Goal: Task Accomplishment & Management: Manage account settings

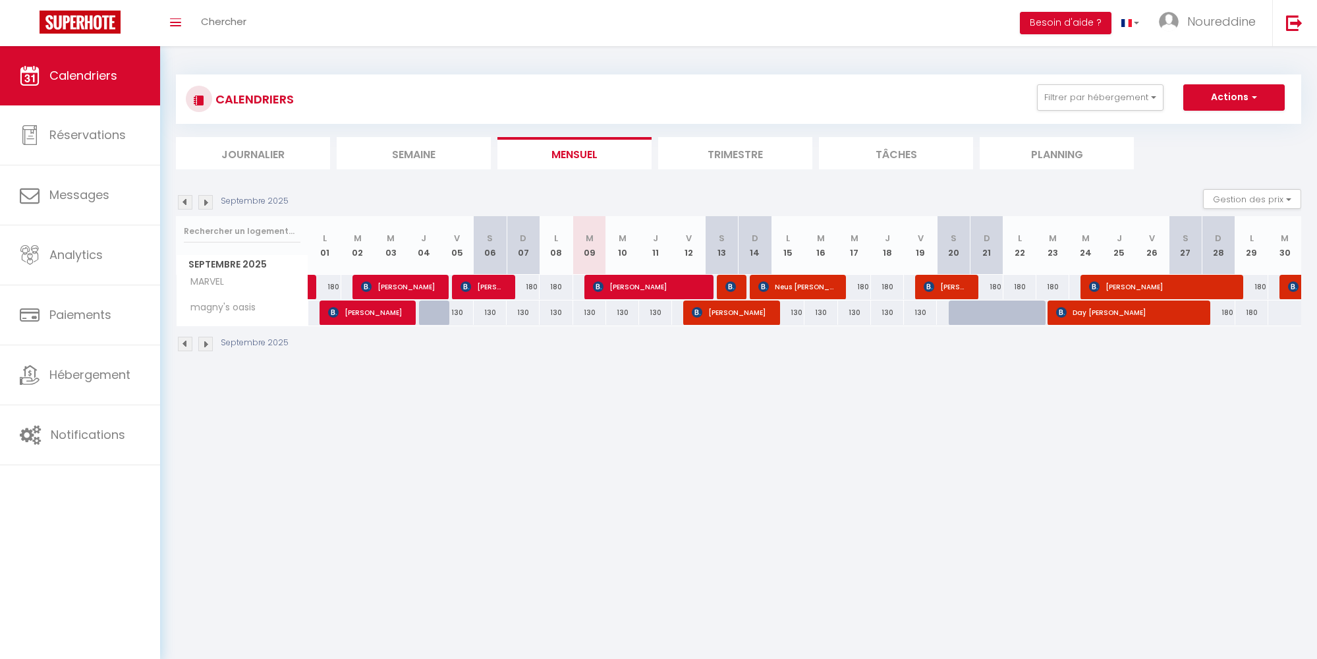
click at [990, 282] on div "180" at bounding box center [986, 287] width 33 height 24
type input "180"
type input "Dim 21 Septembre 2025"
type input "Lun 22 Septembre 2025"
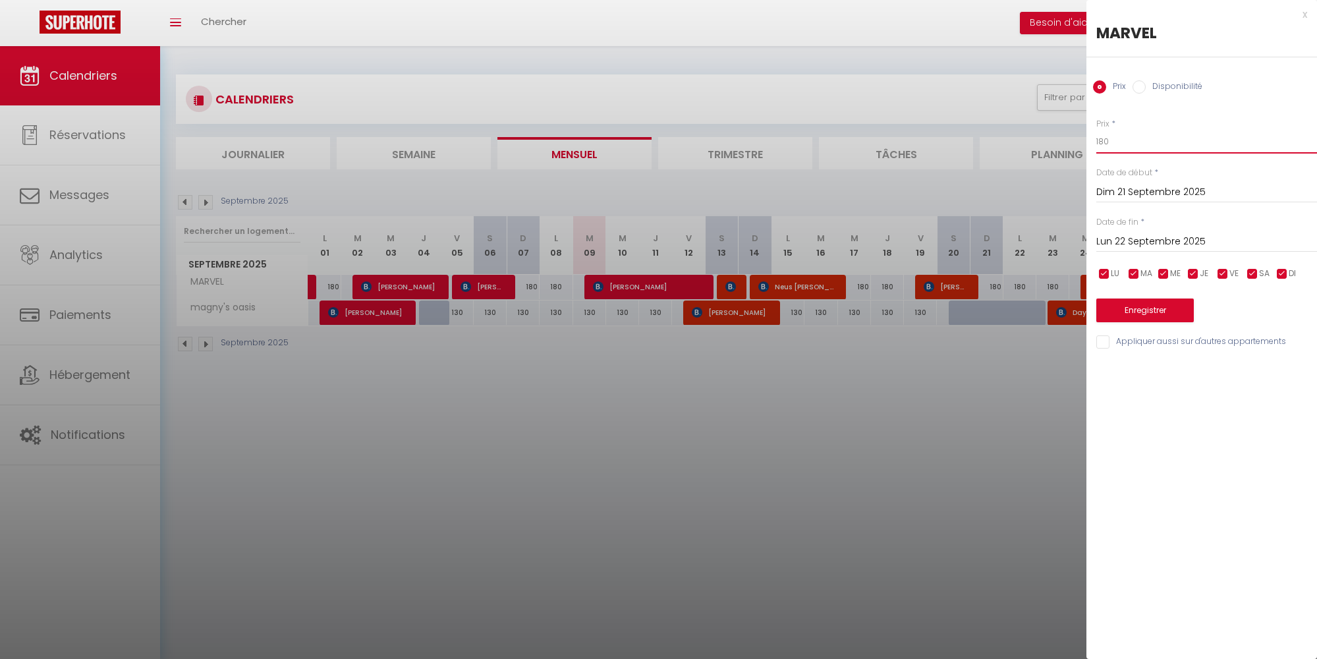
click at [1102, 139] on input "180" at bounding box center [1206, 142] width 221 height 24
type input "10"
click at [1115, 236] on input "Lun 22 Septembre 2025" at bounding box center [1206, 241] width 221 height 17
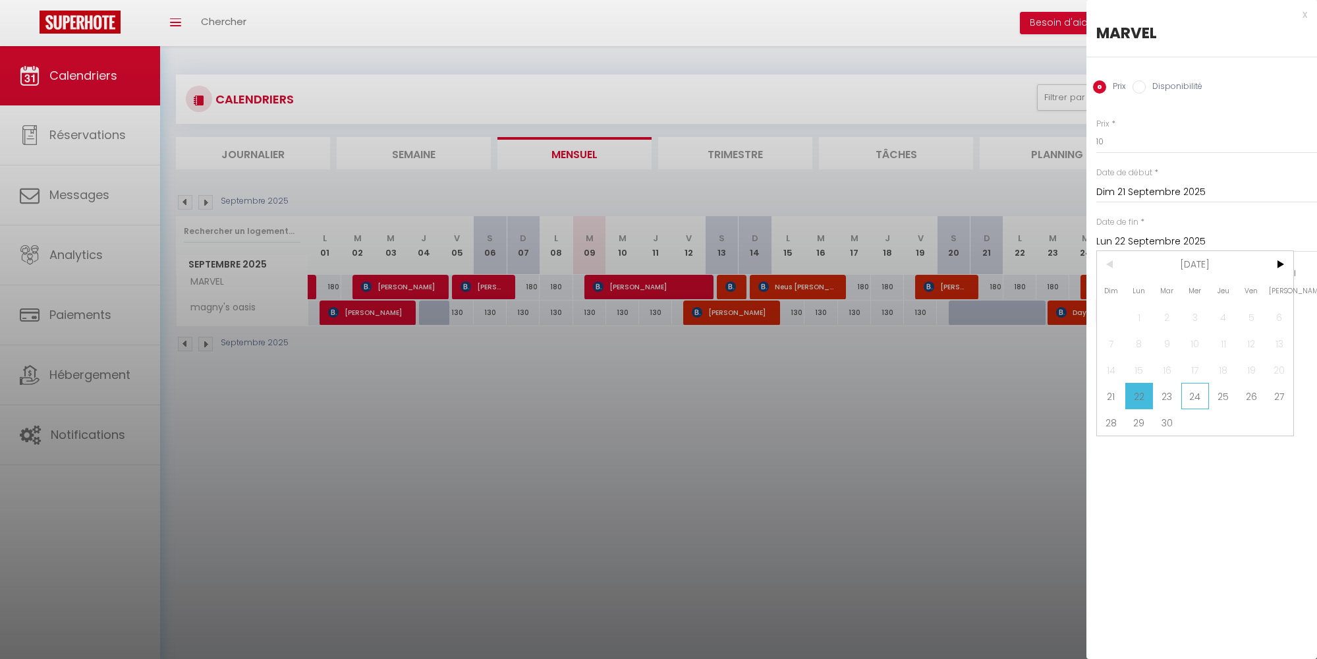
click at [1188, 389] on span "24" at bounding box center [1195, 396] width 28 height 26
type input "Mer 24 Septembre 2025"
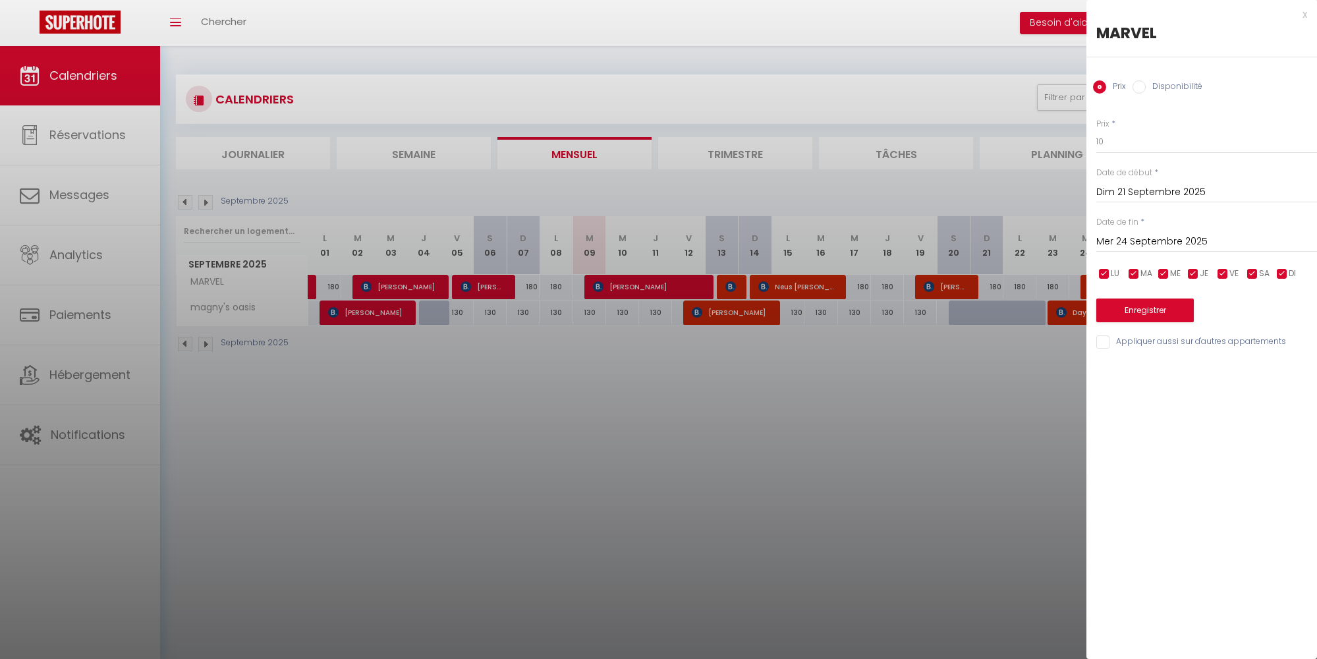
click at [1117, 306] on button "Enregistrer" at bounding box center [1144, 310] width 97 height 24
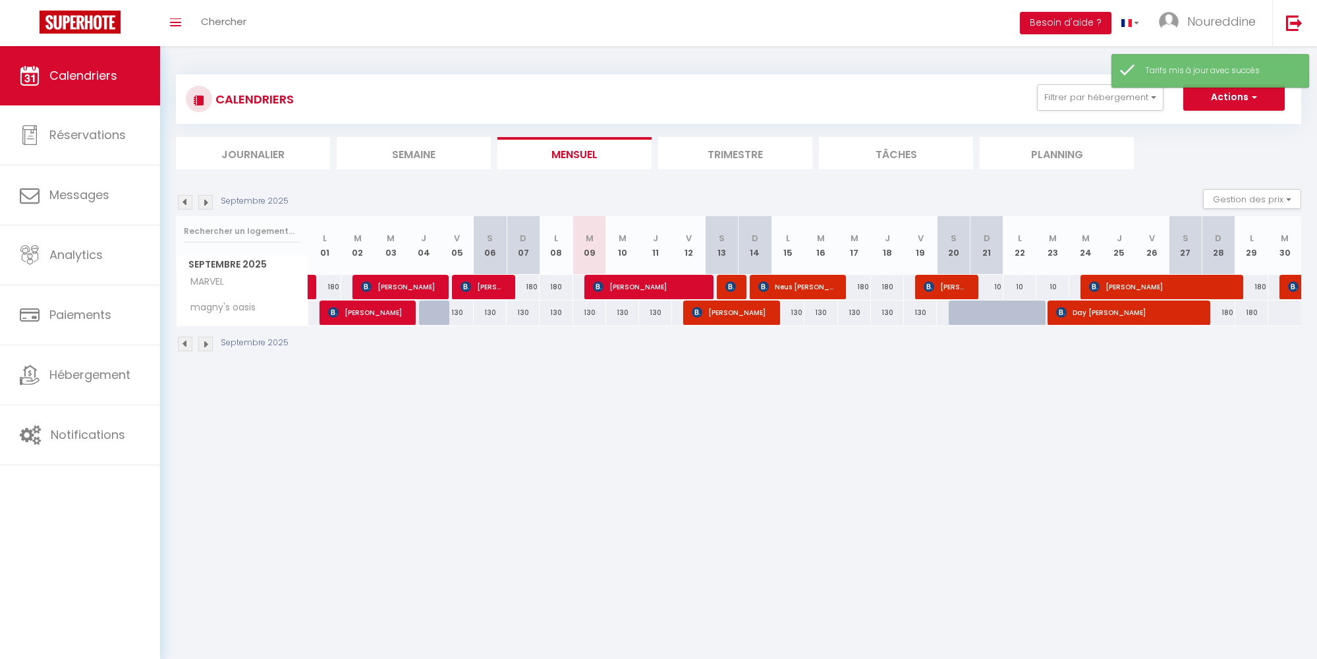
click at [999, 283] on div "10" at bounding box center [986, 287] width 33 height 24
type input "10"
type input "Dim 21 Septembre 2025"
type input "Lun 22 Septembre 2025"
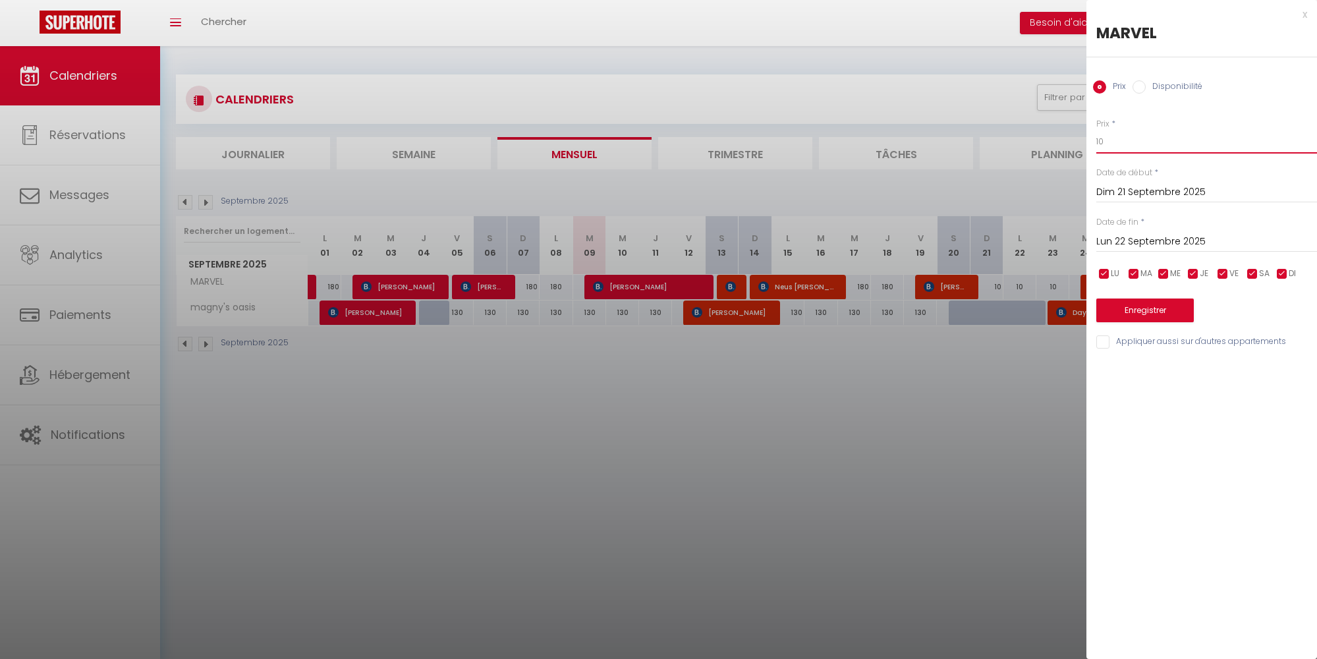
click at [1105, 140] on input "10" at bounding box center [1206, 142] width 221 height 24
type input "150"
click at [1122, 237] on input "Lun 22 Septembre 2025" at bounding box center [1206, 241] width 221 height 17
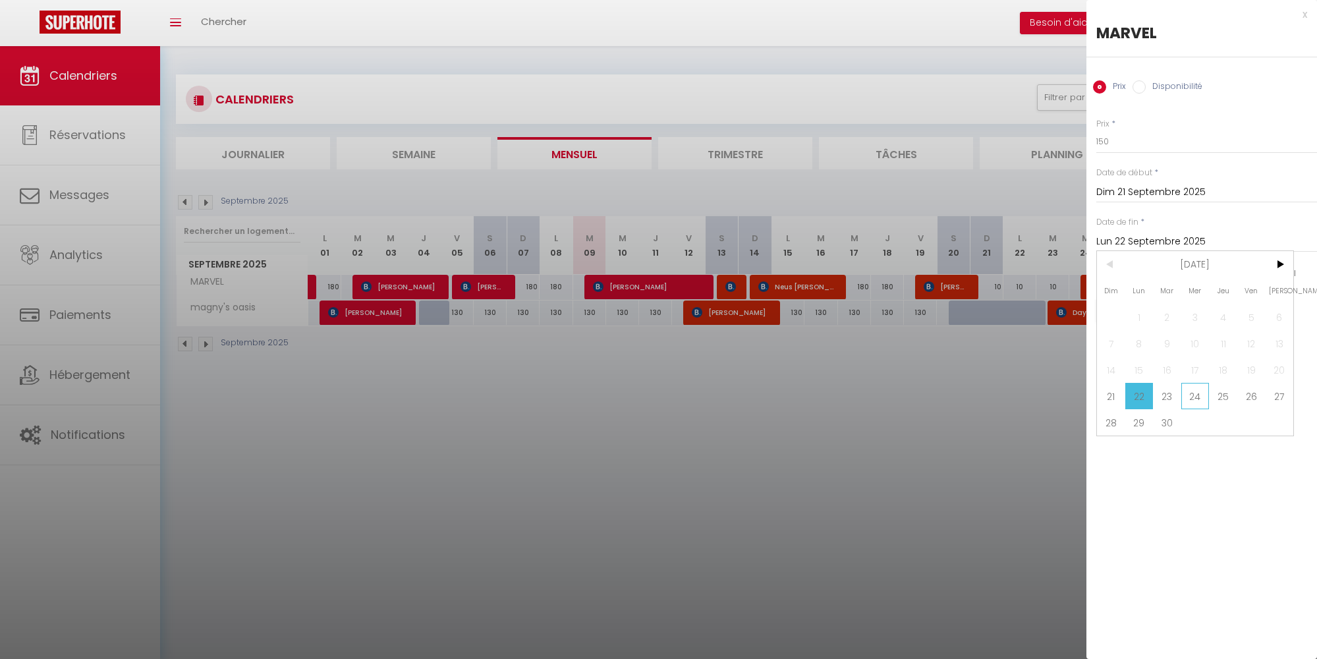
click at [1196, 391] on span "24" at bounding box center [1195, 396] width 28 height 26
type input "Mer 24 Septembre 2025"
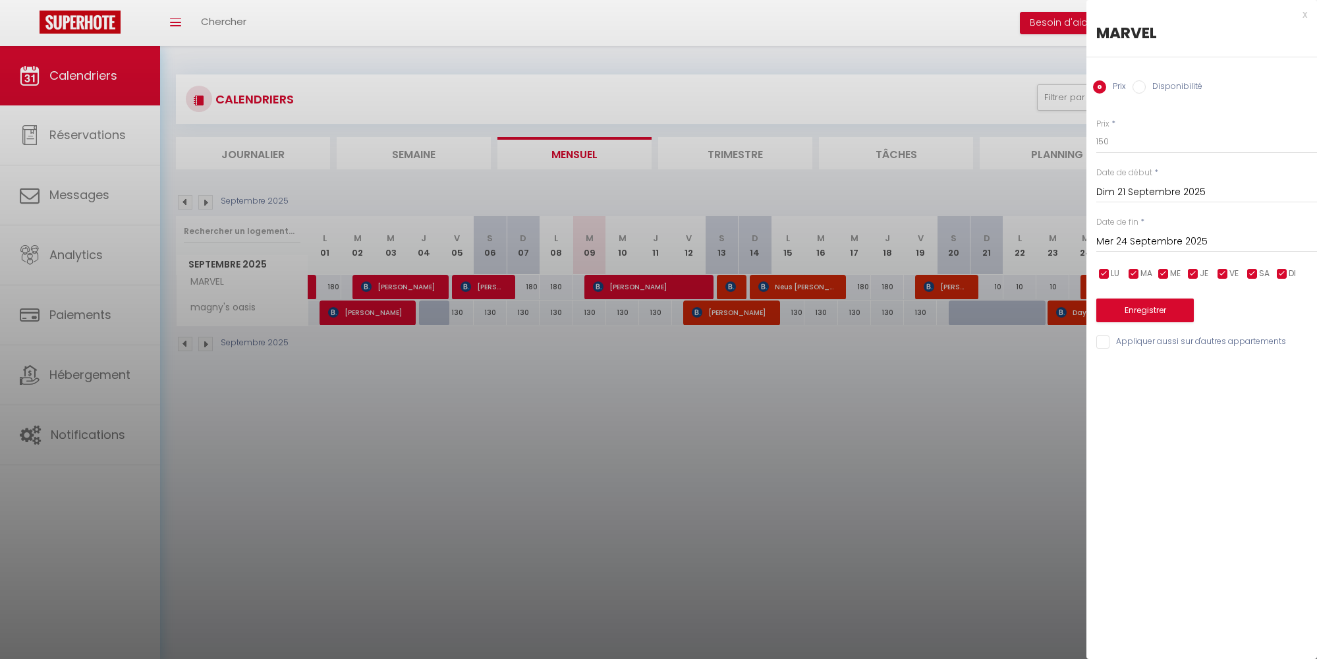
click at [1140, 311] on button "Enregistrer" at bounding box center [1144, 310] width 97 height 24
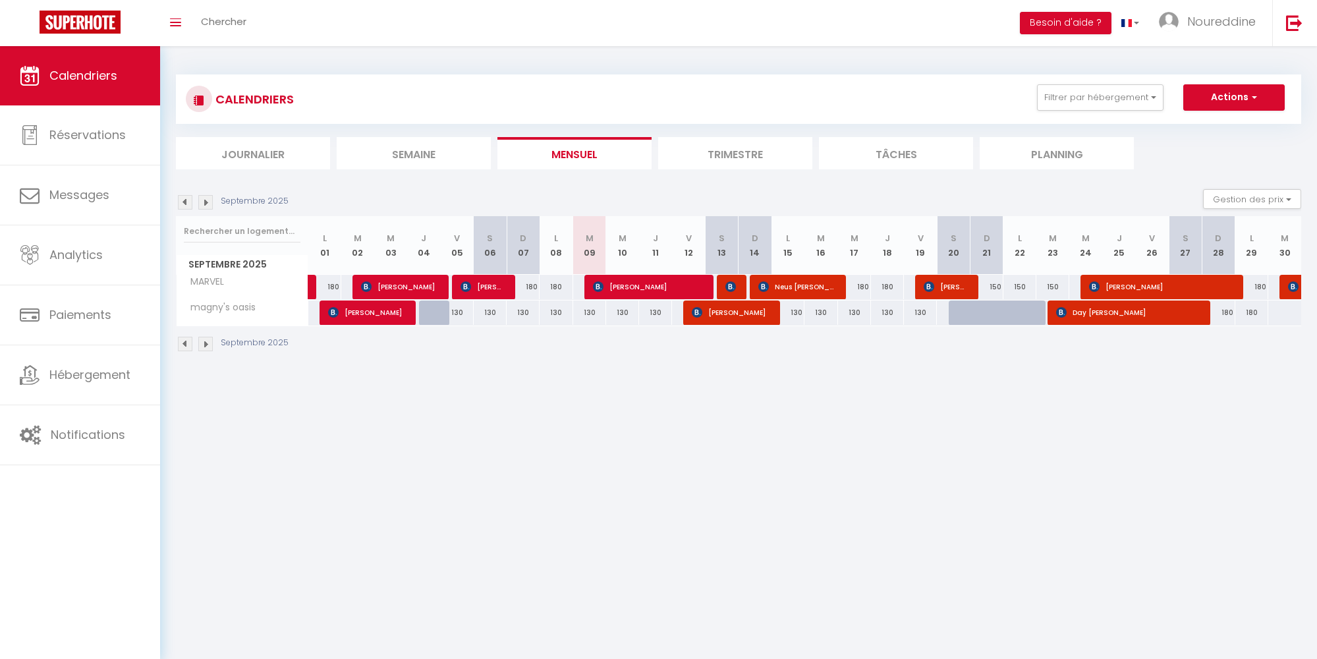
scroll to position [46, 0]
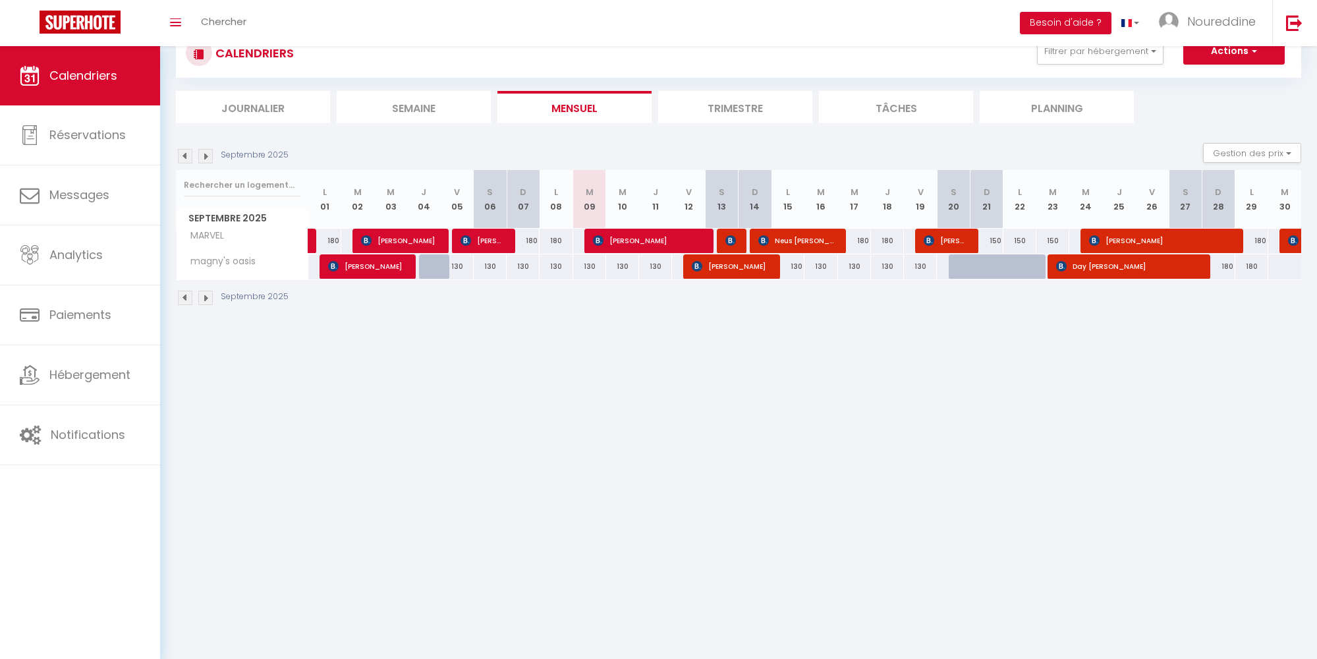
click at [744, 105] on li "Trimestre" at bounding box center [735, 107] width 154 height 32
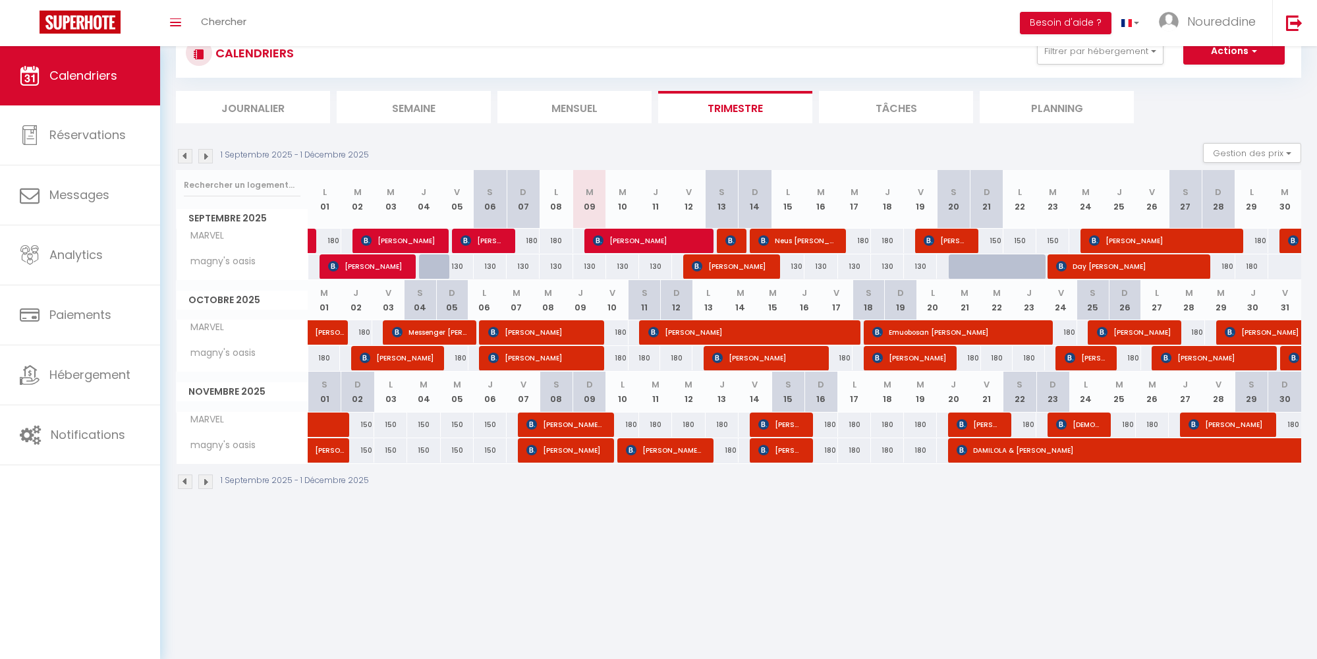
click at [1228, 267] on div "180" at bounding box center [1218, 266] width 33 height 24
type input "180"
type input "Dim 28 Septembre 2025"
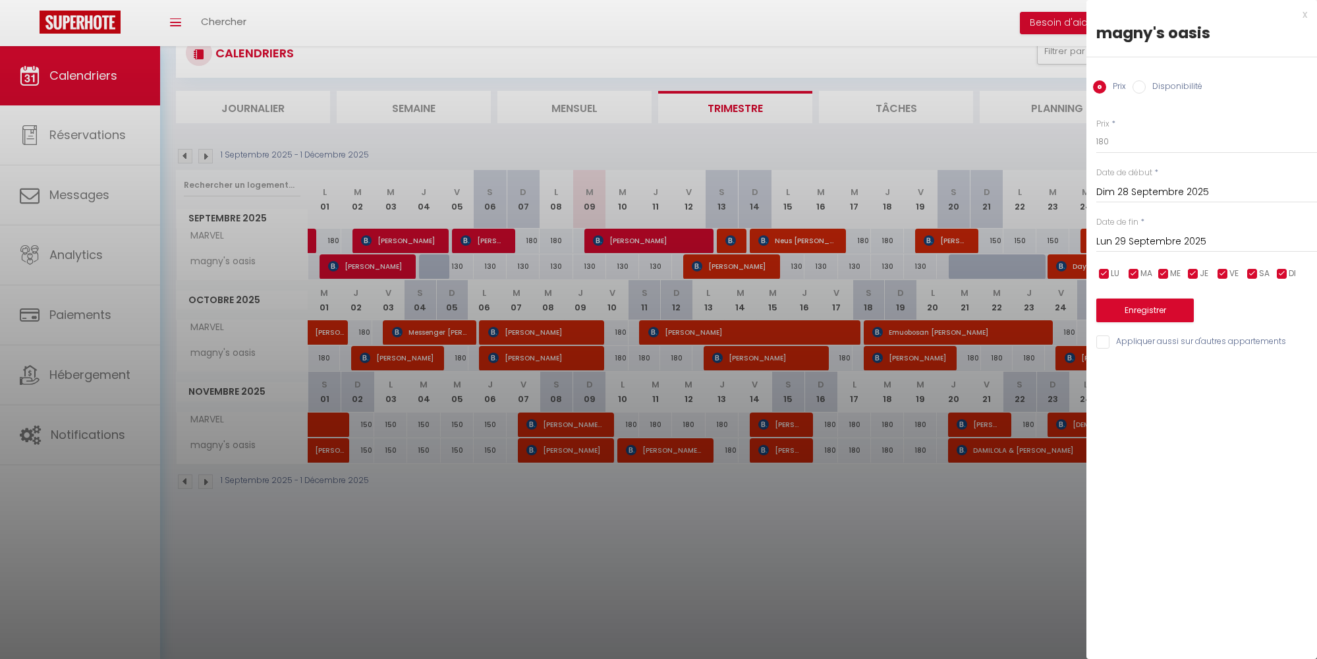
click at [1113, 236] on input "Lun 29 Septembre 2025" at bounding box center [1206, 241] width 221 height 17
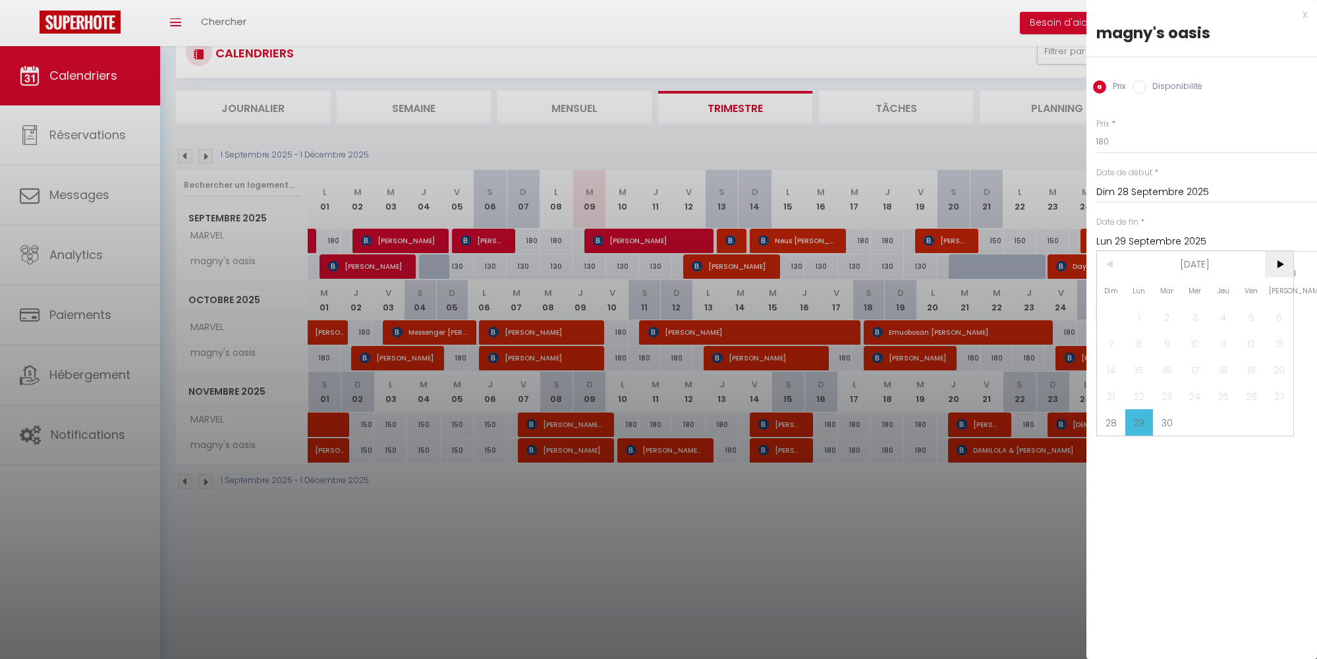
click at [1278, 262] on span ">" at bounding box center [1279, 264] width 28 height 26
click at [1107, 265] on span "<" at bounding box center [1111, 264] width 28 height 26
click at [1108, 265] on span "<" at bounding box center [1111, 264] width 28 height 26
click at [1285, 262] on span ">" at bounding box center [1279, 264] width 28 height 26
click at [1198, 309] on span "1" at bounding box center [1195, 317] width 28 height 26
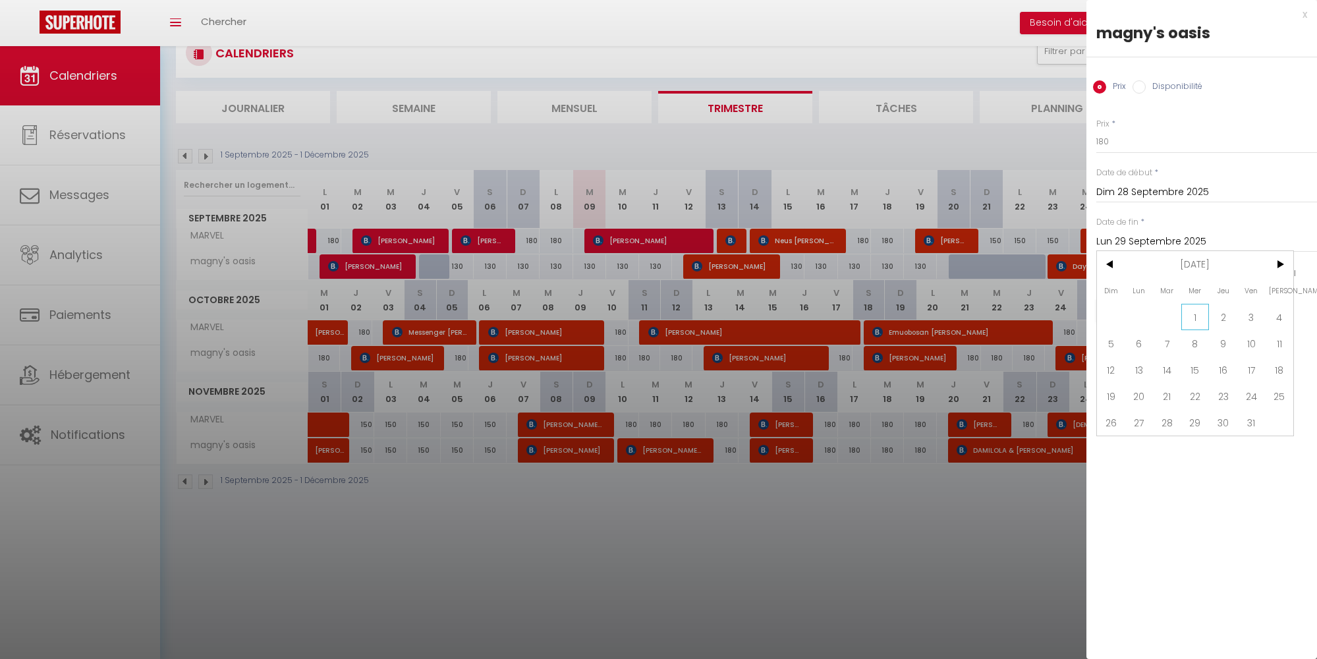
type input "Mer 01 Octobre 2025"
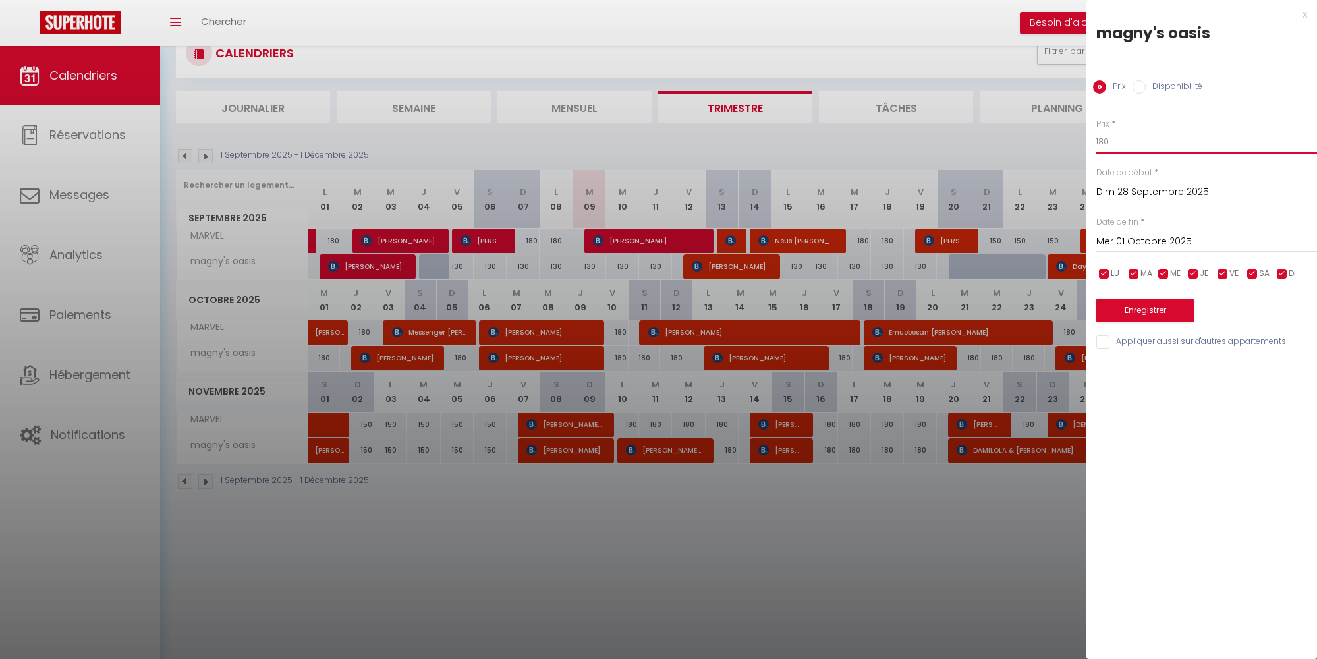
drag, startPoint x: 1103, startPoint y: 139, endPoint x: 1100, endPoint y: 167, distance: 27.8
click at [1103, 139] on input "180" at bounding box center [1206, 142] width 221 height 24
type input "150"
click at [1135, 308] on button "Enregistrer" at bounding box center [1144, 310] width 97 height 24
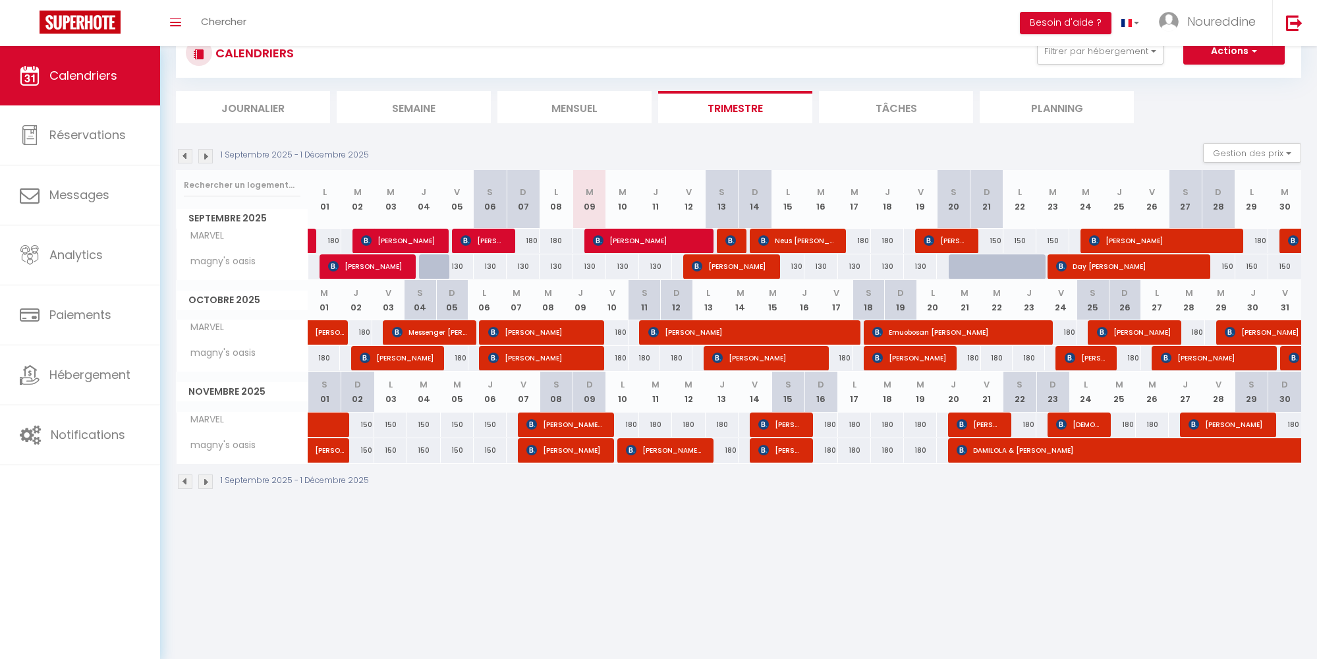
click at [325, 356] on div "180" at bounding box center [324, 358] width 32 height 24
type input "180"
type input "Mer 01 Octobre 2025"
type input "Jeu 02 Octobre 2025"
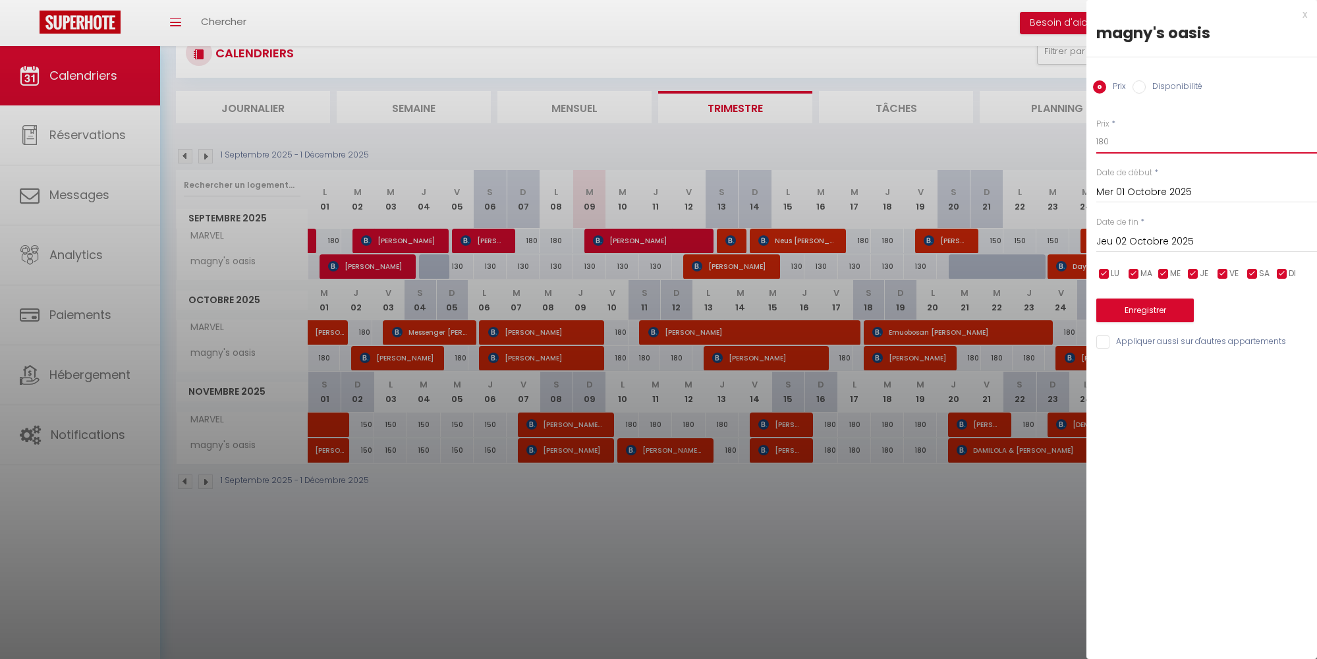
click at [1103, 140] on input "180" at bounding box center [1206, 142] width 221 height 24
type input "150"
click at [1149, 308] on button "Enregistrer" at bounding box center [1144, 310] width 97 height 24
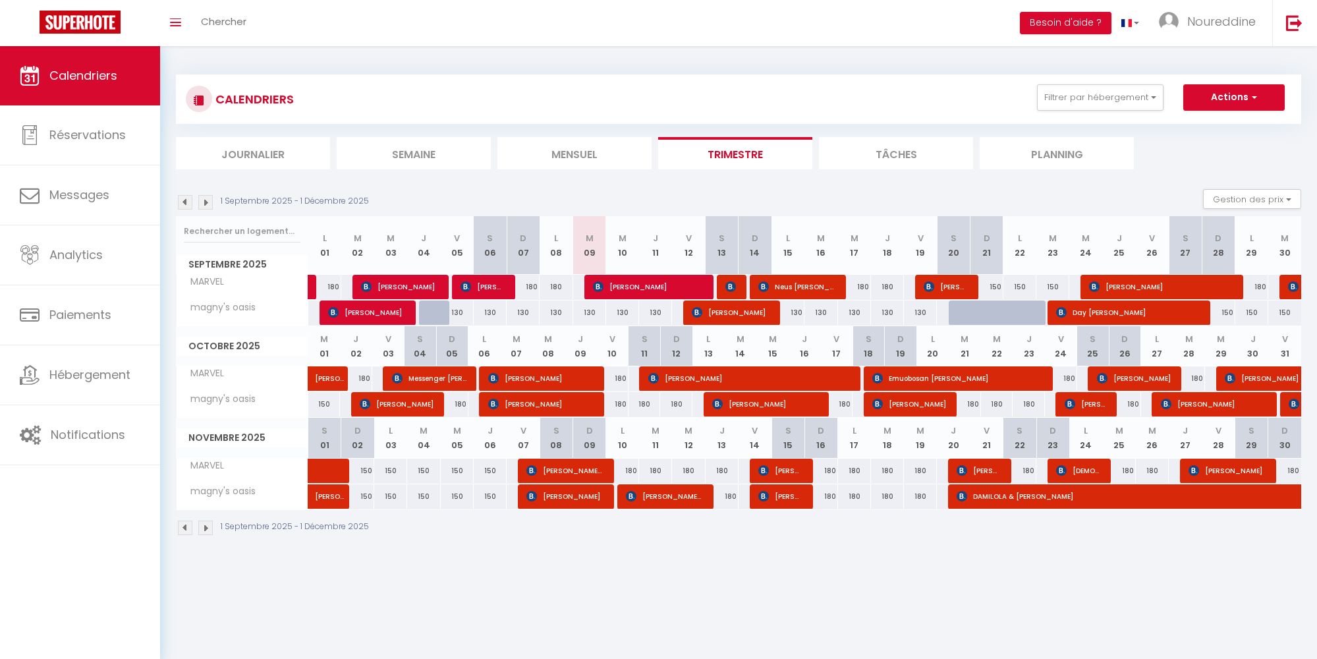
scroll to position [46, 0]
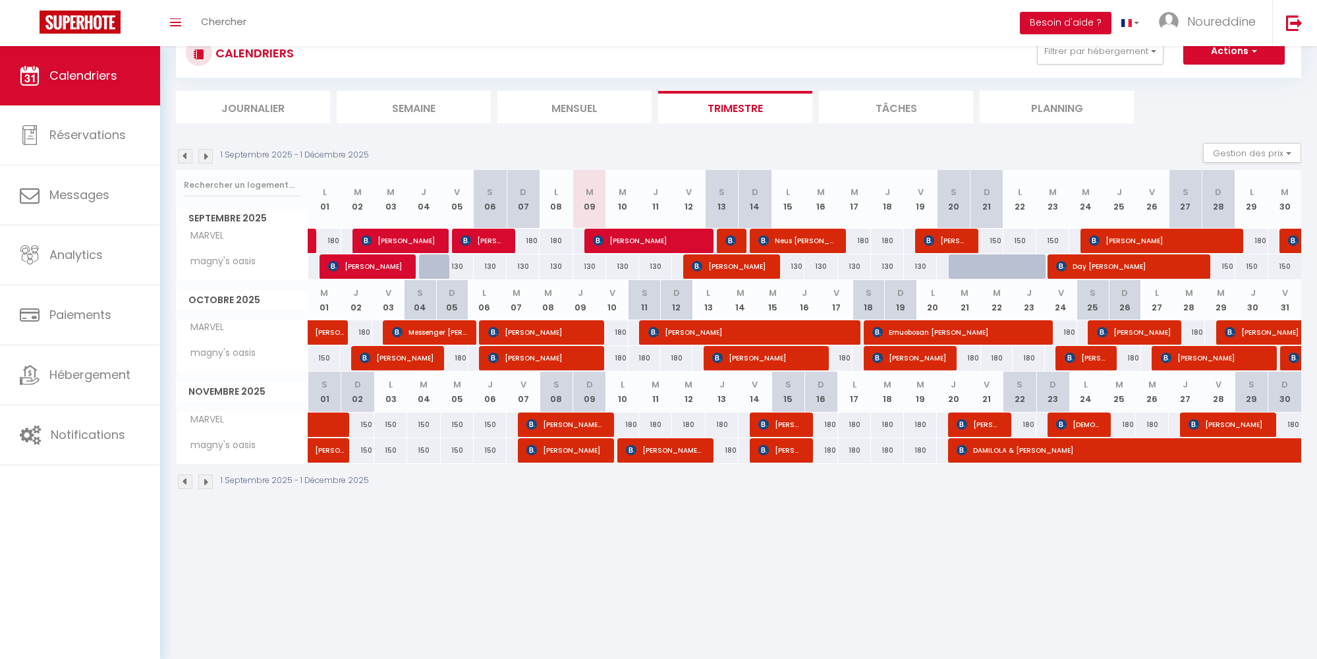
drag, startPoint x: 623, startPoint y: 414, endPoint x: 731, endPoint y: 421, distance: 108.2
click at [731, 421] on tr "MARVEL 150 150 150 150 150 180 [PERSON_NAME] Ensignia 180" at bounding box center [739, 425] width 1125 height 26
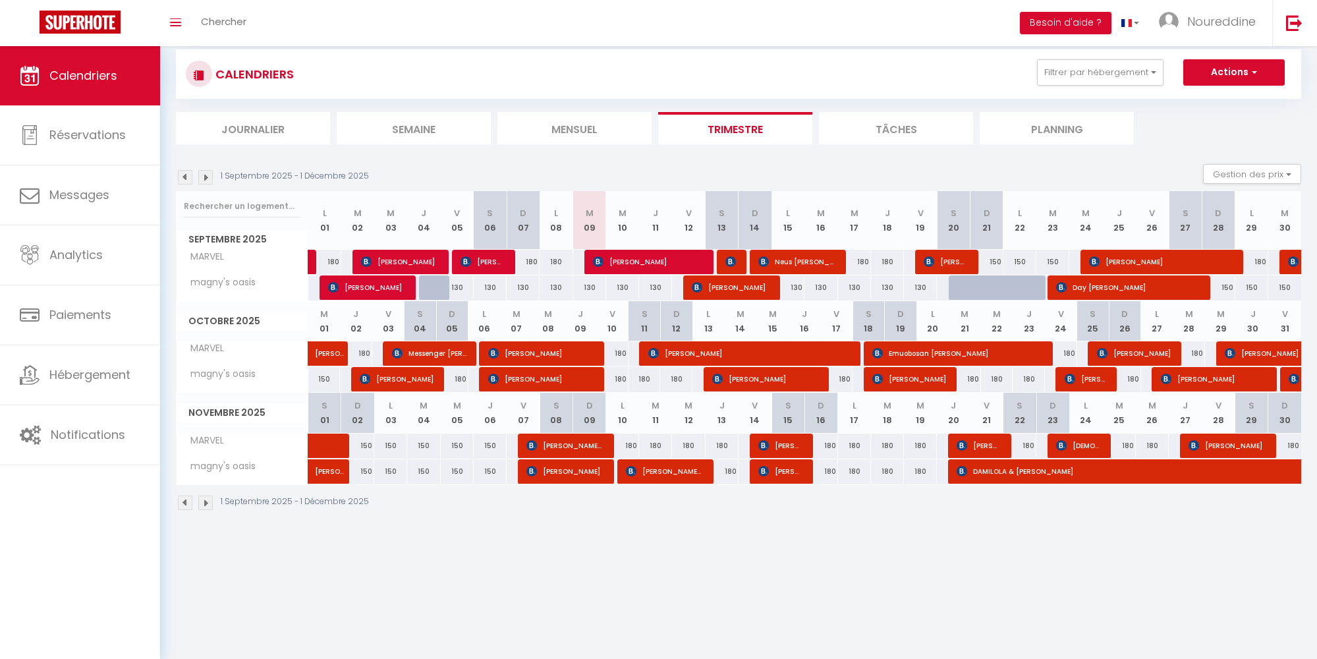
scroll to position [0, 0]
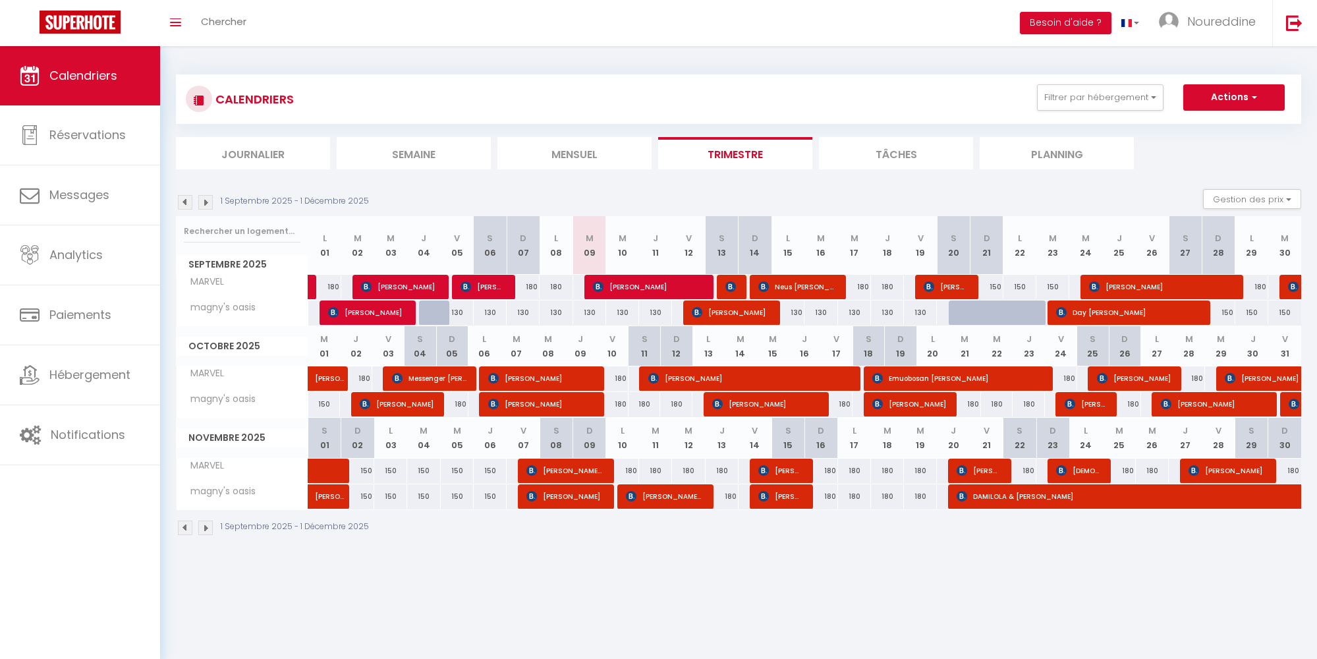
click at [634, 468] on div "180" at bounding box center [622, 470] width 33 height 24
type input "180"
type input "Lun 10 Novembre 2025"
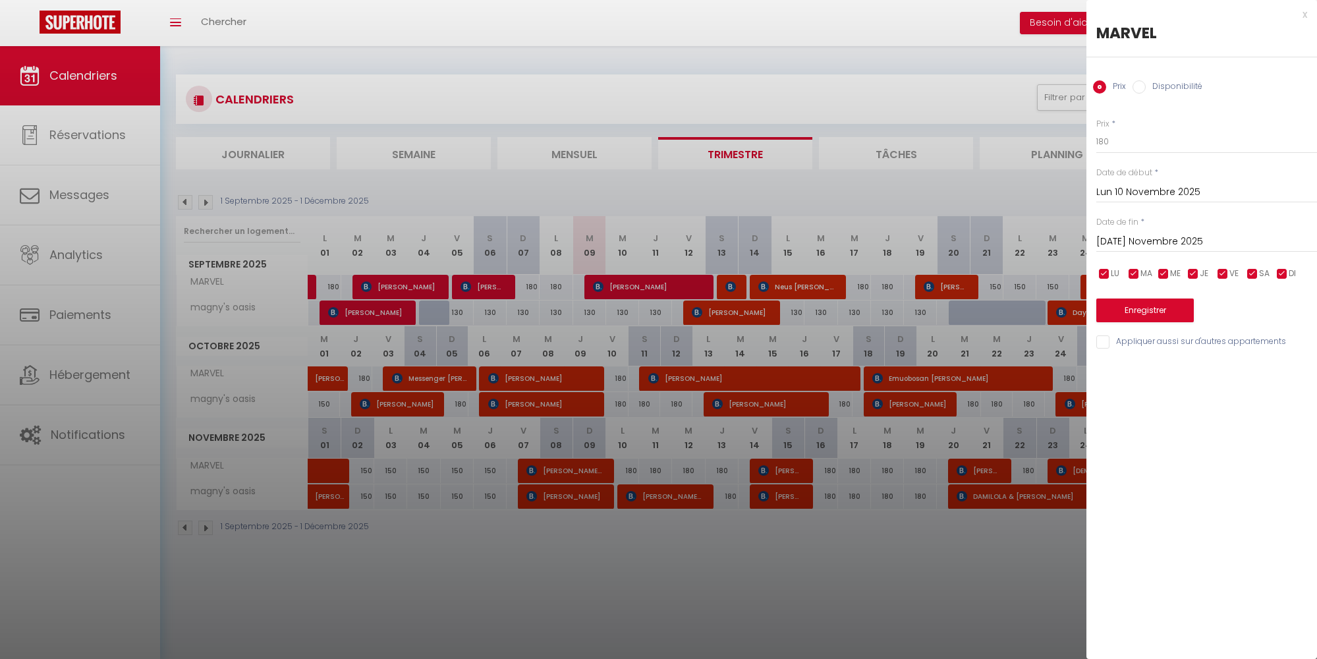
click at [1121, 242] on input "[DATE] Novembre 2025" at bounding box center [1206, 241] width 221 height 17
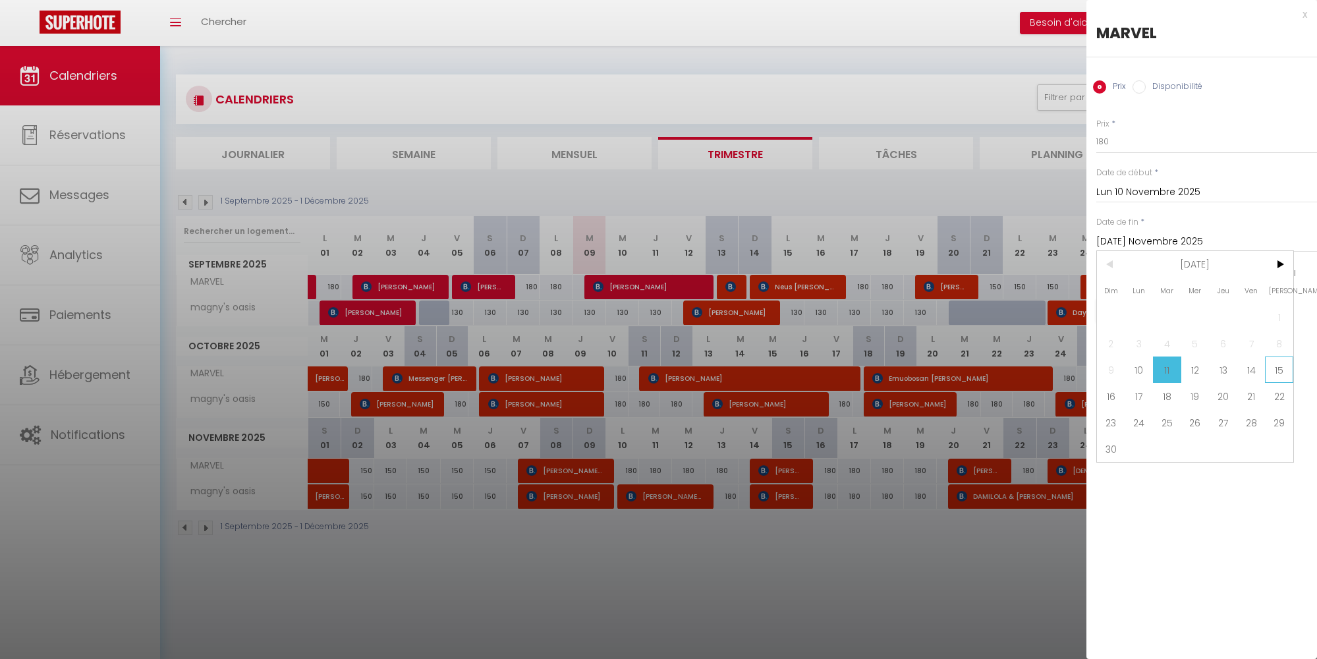
click at [1271, 368] on span "15" at bounding box center [1279, 369] width 28 height 26
type input "[PERSON_NAME] 15 Novembre 2025"
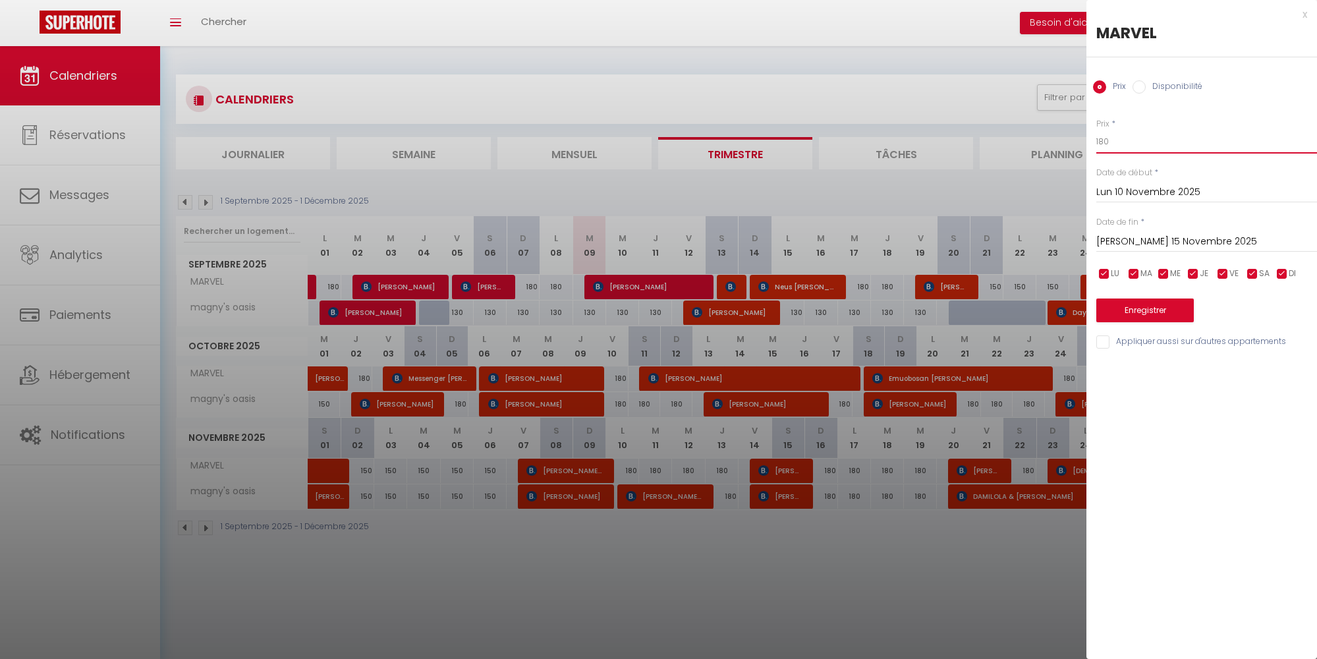
click at [1103, 138] on input "180" at bounding box center [1206, 142] width 221 height 24
type input "150"
click at [1150, 304] on button "Enregistrer" at bounding box center [1144, 310] width 97 height 24
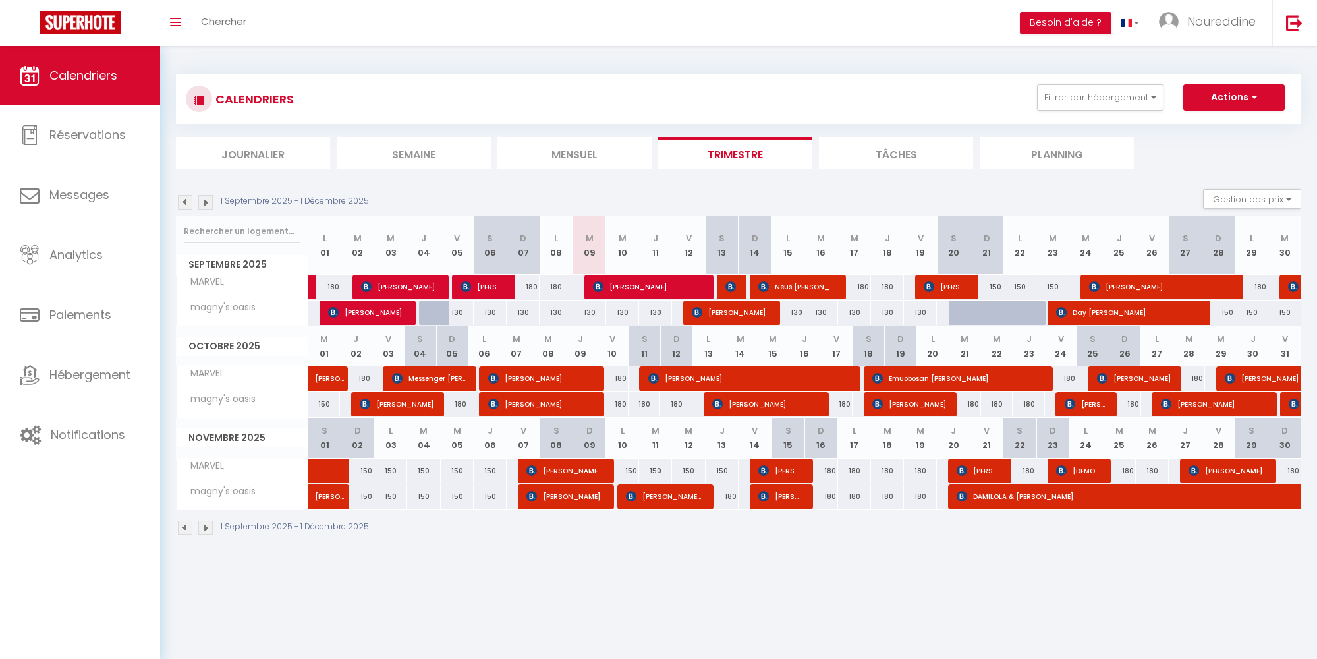
click at [827, 469] on div "180" at bounding box center [820, 470] width 33 height 24
type input "180"
type input "Dim 16 Novembre 2025"
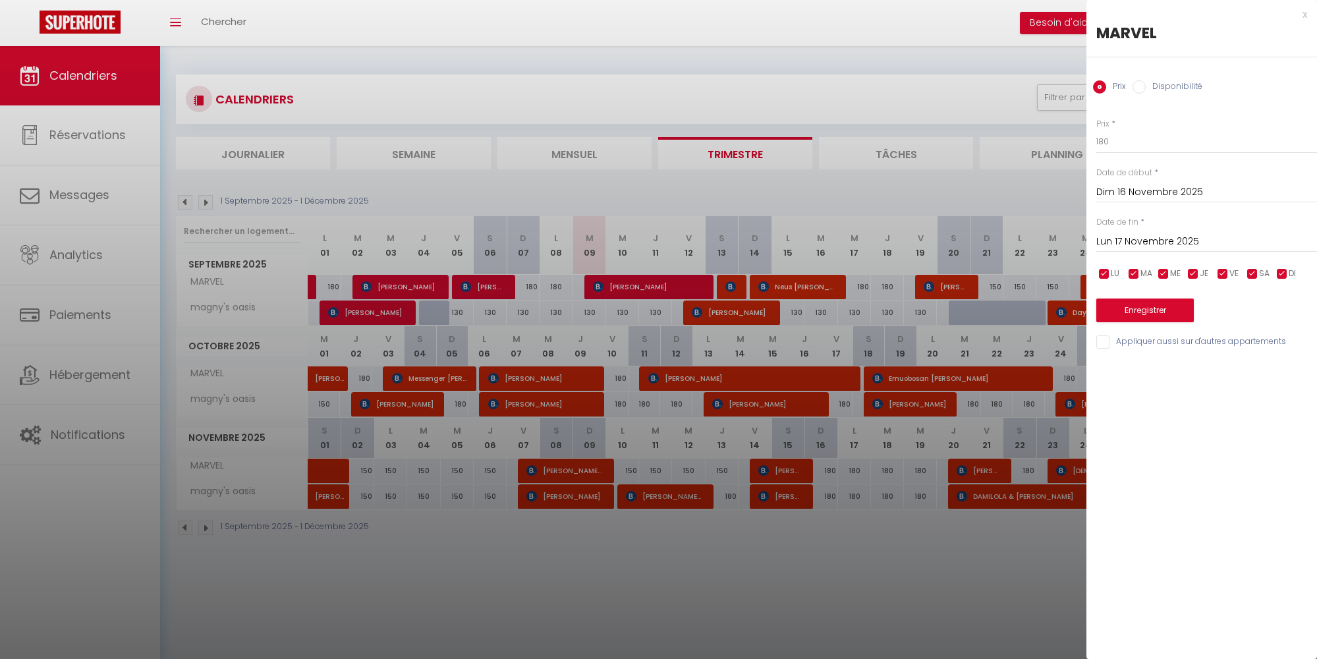
click at [1117, 237] on input "Lun 17 Novembre 2025" at bounding box center [1206, 241] width 221 height 17
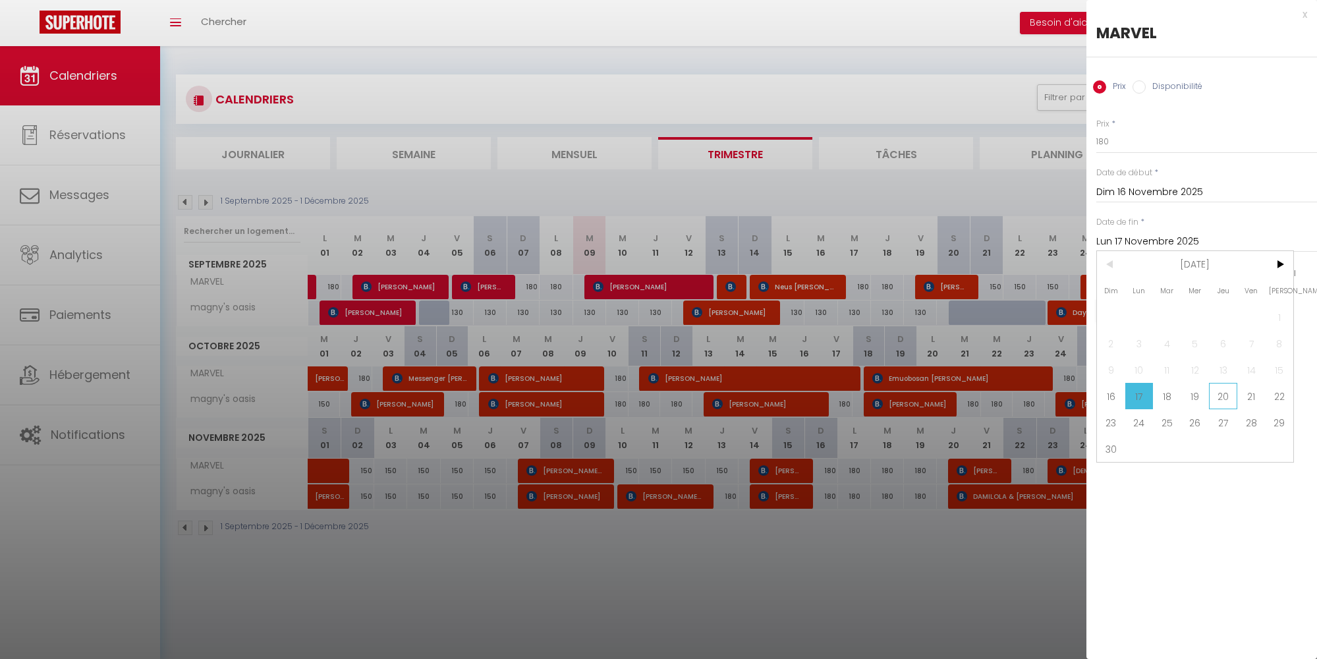
click at [1223, 395] on span "20" at bounding box center [1223, 396] width 28 height 26
type input "Jeu 20 Novembre 2025"
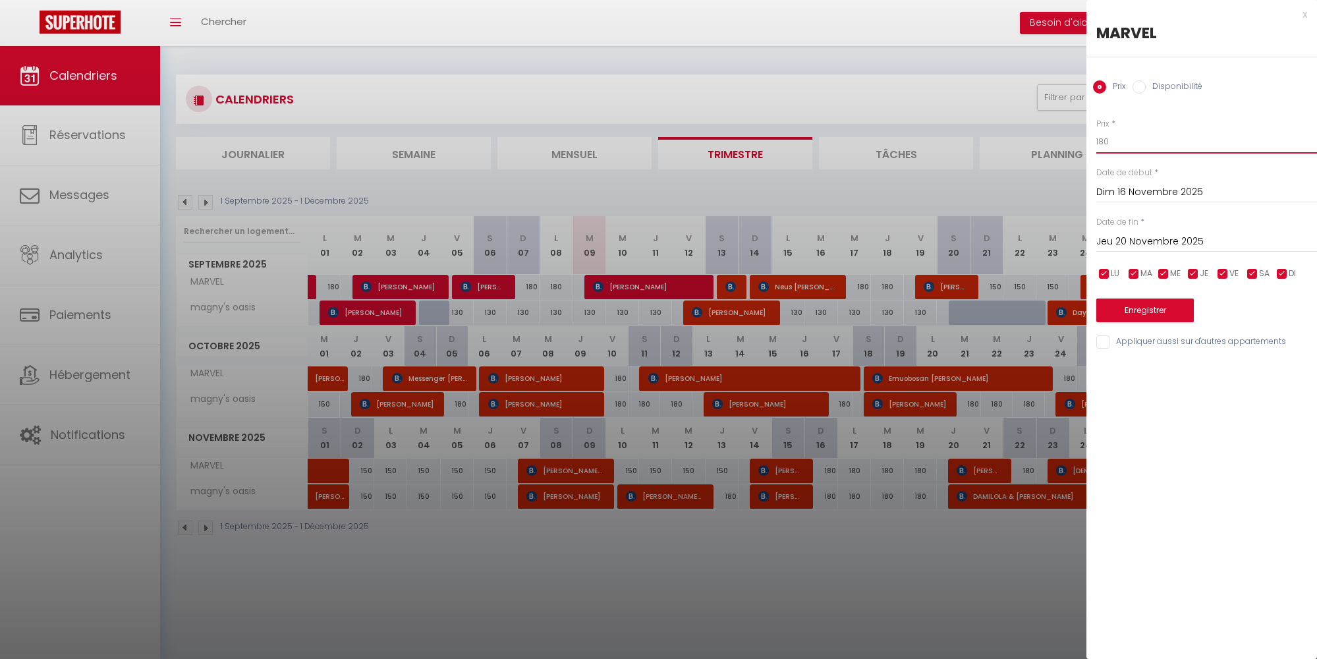
click at [1104, 139] on input "180" at bounding box center [1206, 142] width 221 height 24
type input "150"
click at [1149, 304] on button "Enregistrer" at bounding box center [1144, 310] width 97 height 24
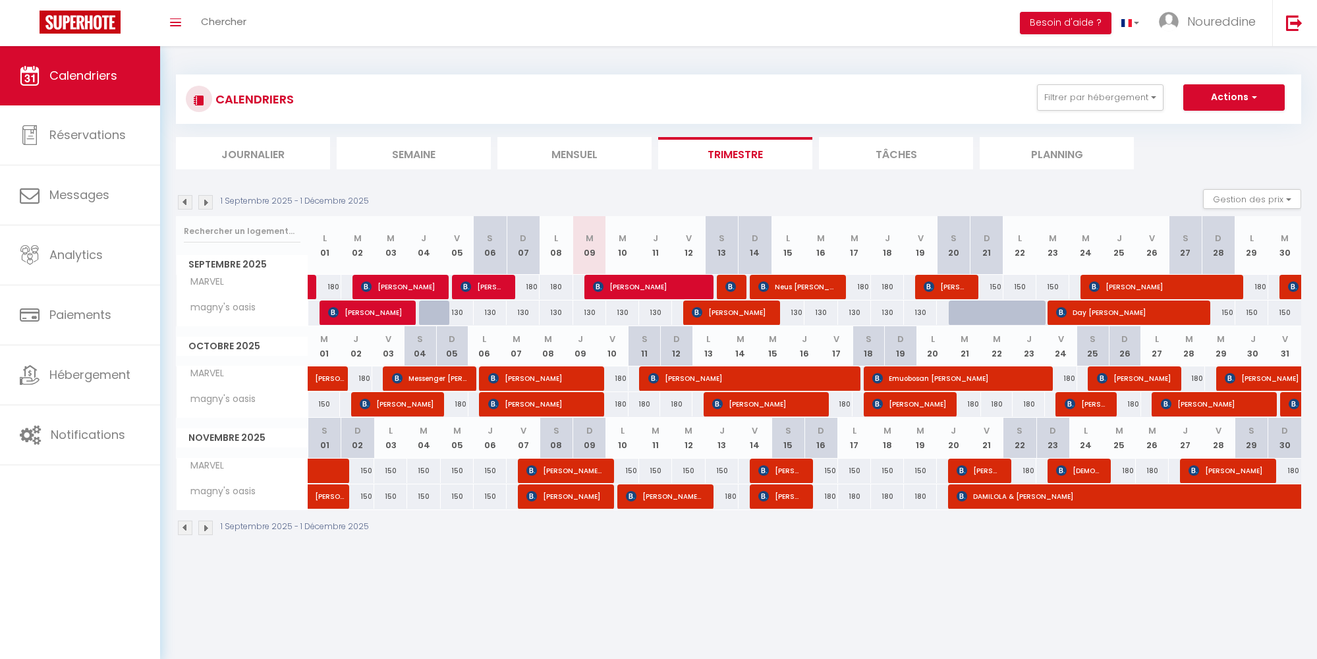
click at [831, 495] on div "180" at bounding box center [820, 496] width 33 height 24
type input "180"
type input "Dim 16 Novembre 2025"
type input "Lun 17 Novembre 2025"
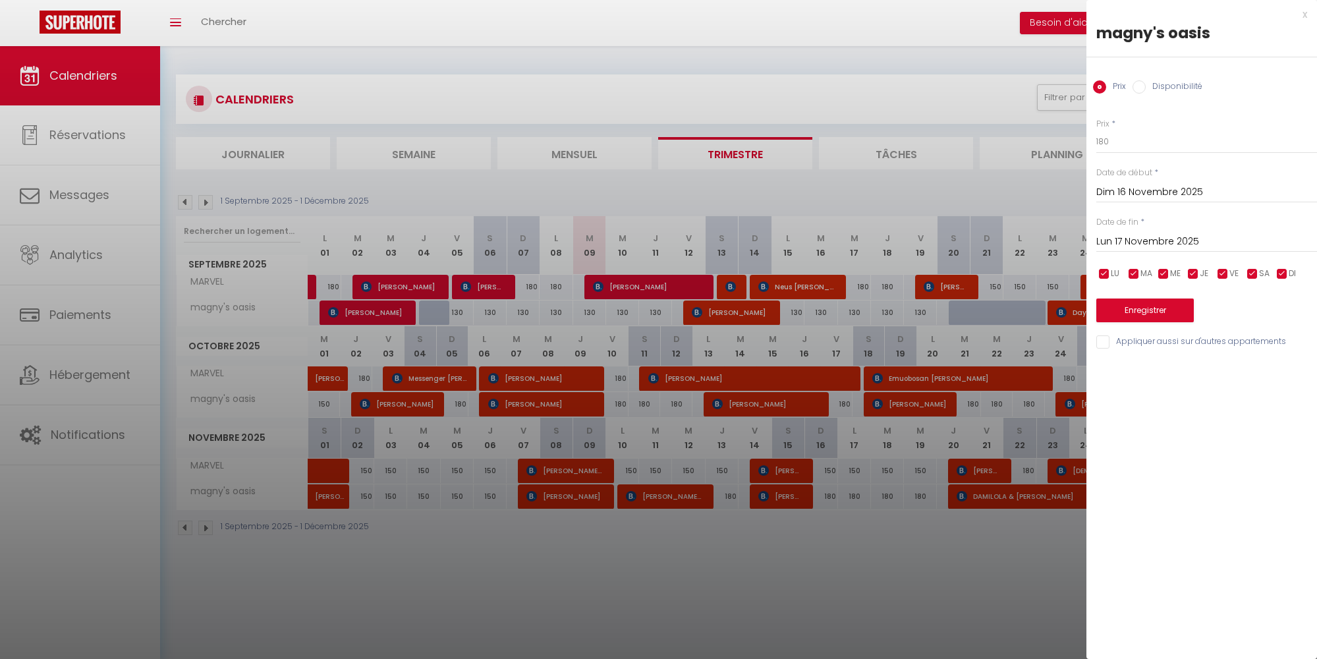
click at [833, 490] on div at bounding box center [658, 329] width 1317 height 659
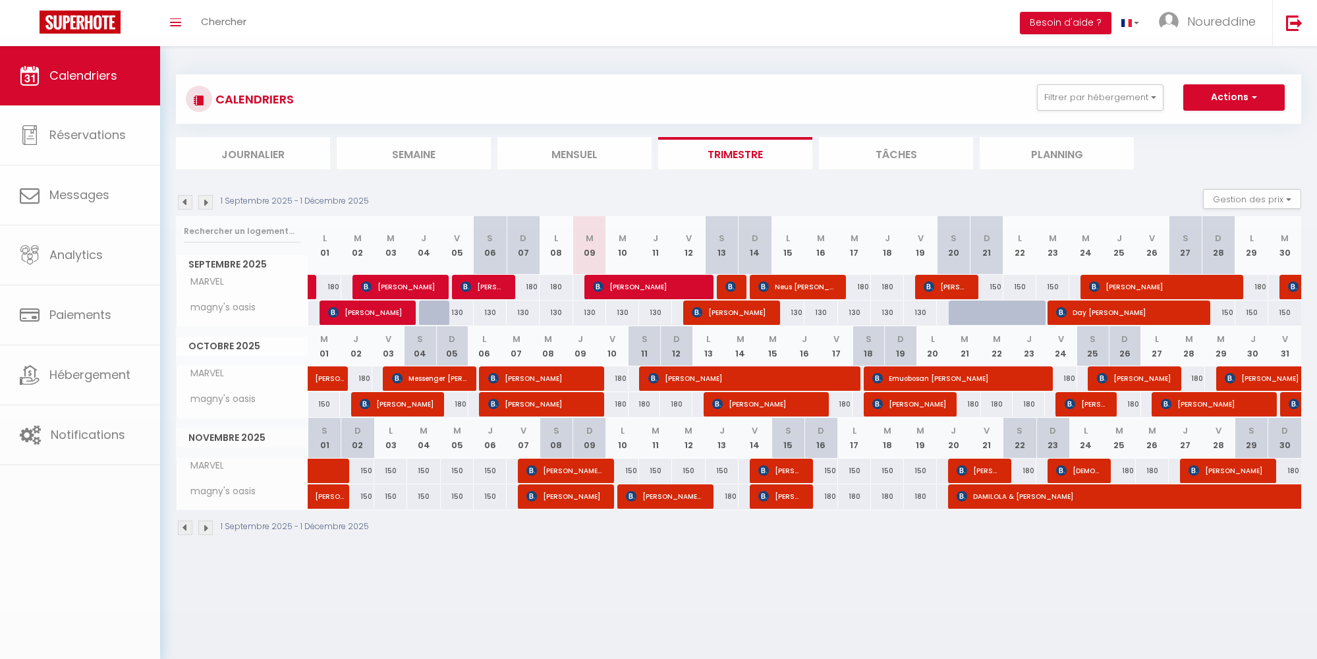
click at [831, 493] on body "🟢 Des questions ou besoin d'assistance pour la migration AirBnB? Connectez-vous…" at bounding box center [658, 375] width 1317 height 659
click at [830, 495] on div "180" at bounding box center [820, 496] width 33 height 24
type input "180"
type input "Dim 16 Novembre 2025"
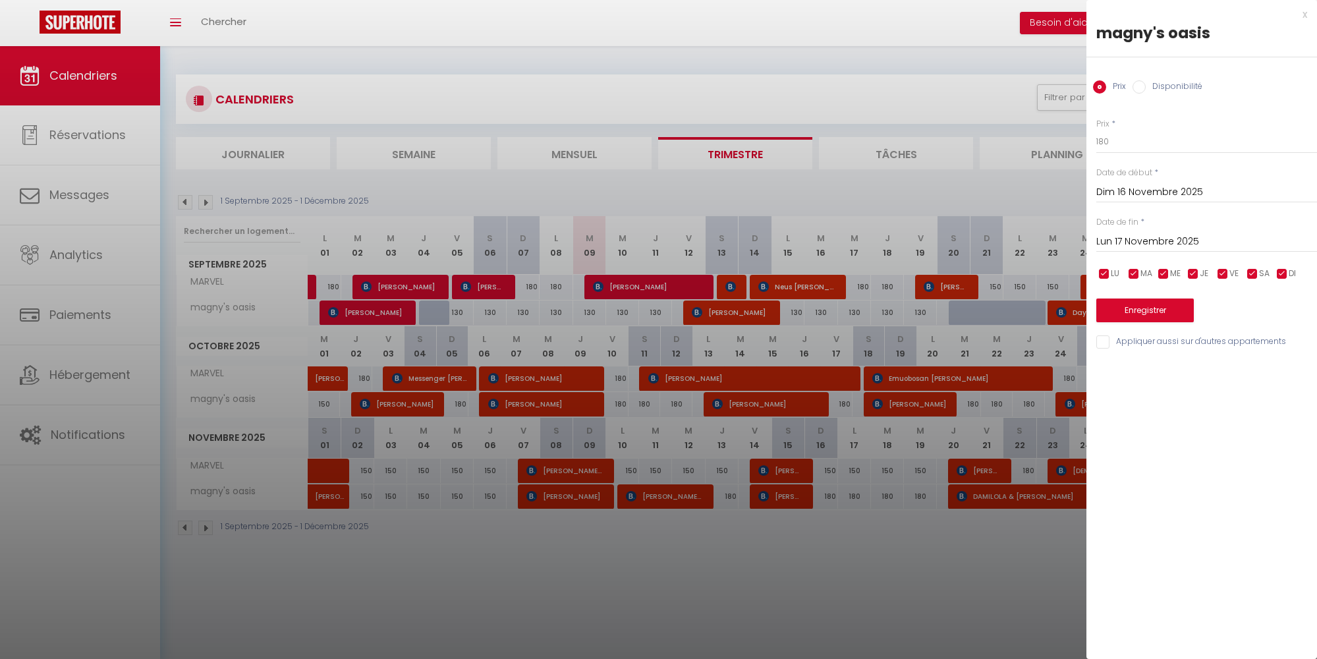
click at [1121, 238] on input "Lun 17 Novembre 2025" at bounding box center [1206, 241] width 221 height 17
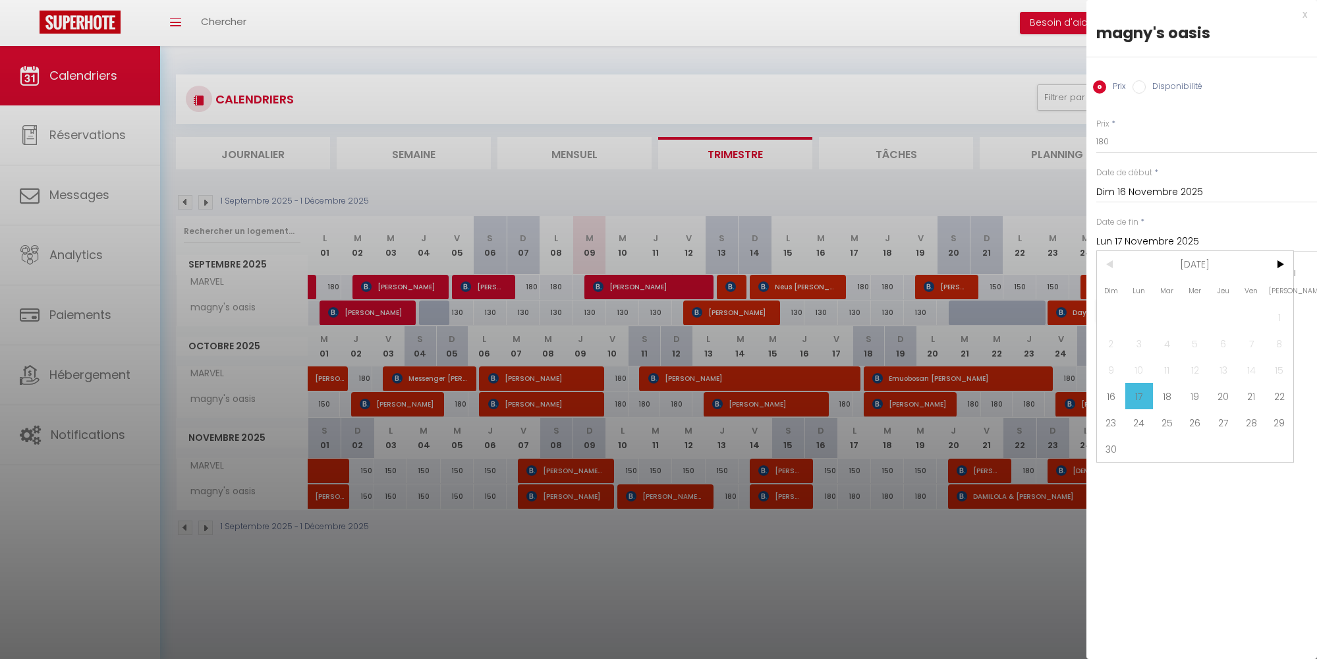
click at [1227, 391] on span "20" at bounding box center [1223, 396] width 28 height 26
type input "Jeu 20 Novembre 2025"
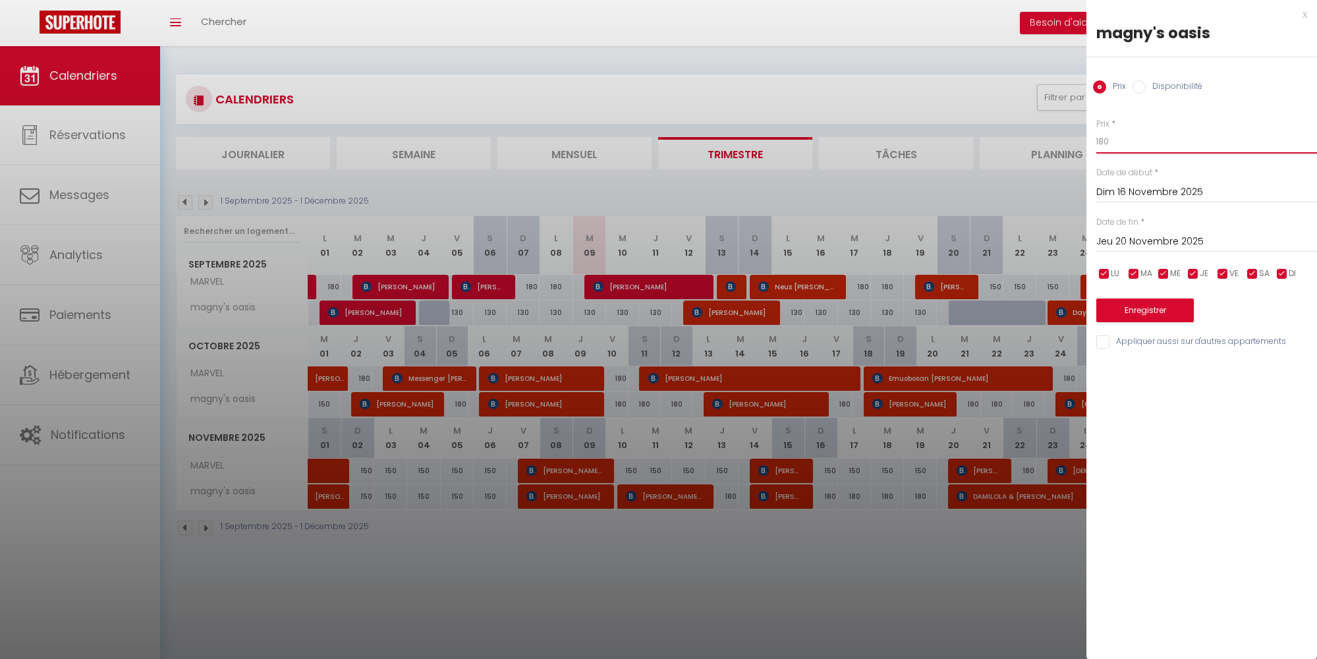
click at [1103, 134] on input "180" at bounding box center [1206, 142] width 221 height 24
click at [1105, 138] on input "180" at bounding box center [1206, 142] width 221 height 24
type input "150"
click at [1123, 308] on button "Enregistrer" at bounding box center [1144, 310] width 97 height 24
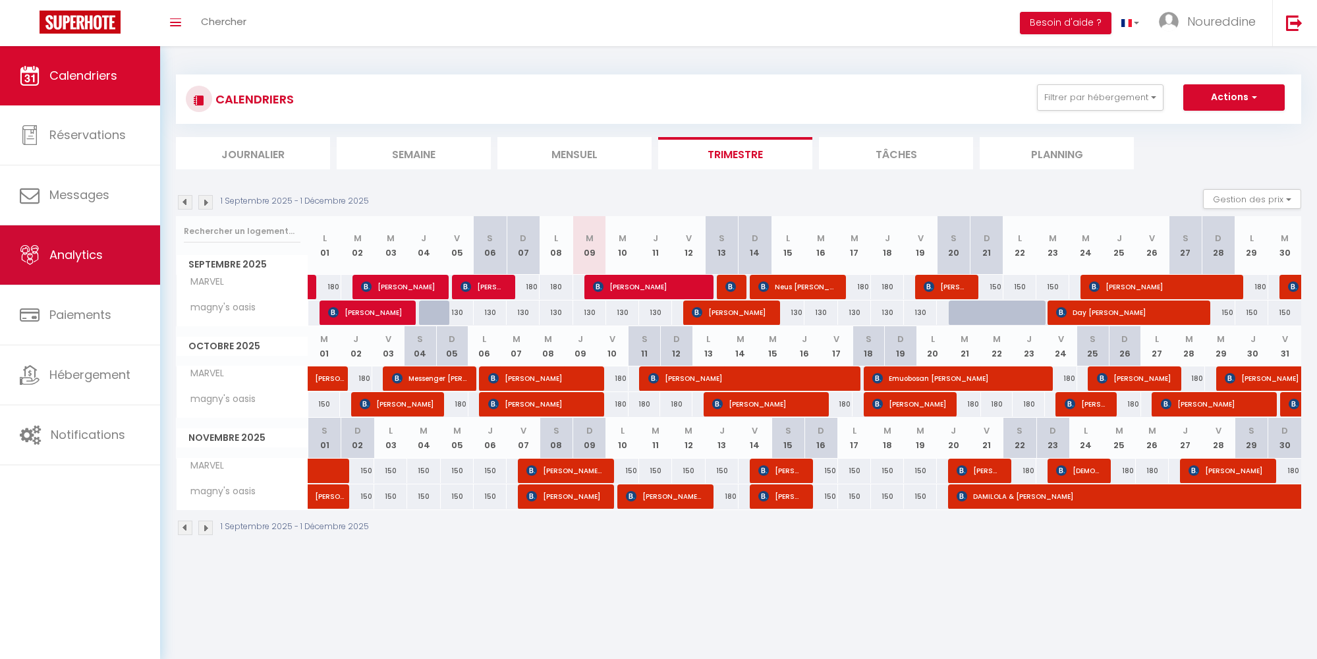
click at [88, 255] on span "Analytics" at bounding box center [75, 254] width 53 height 16
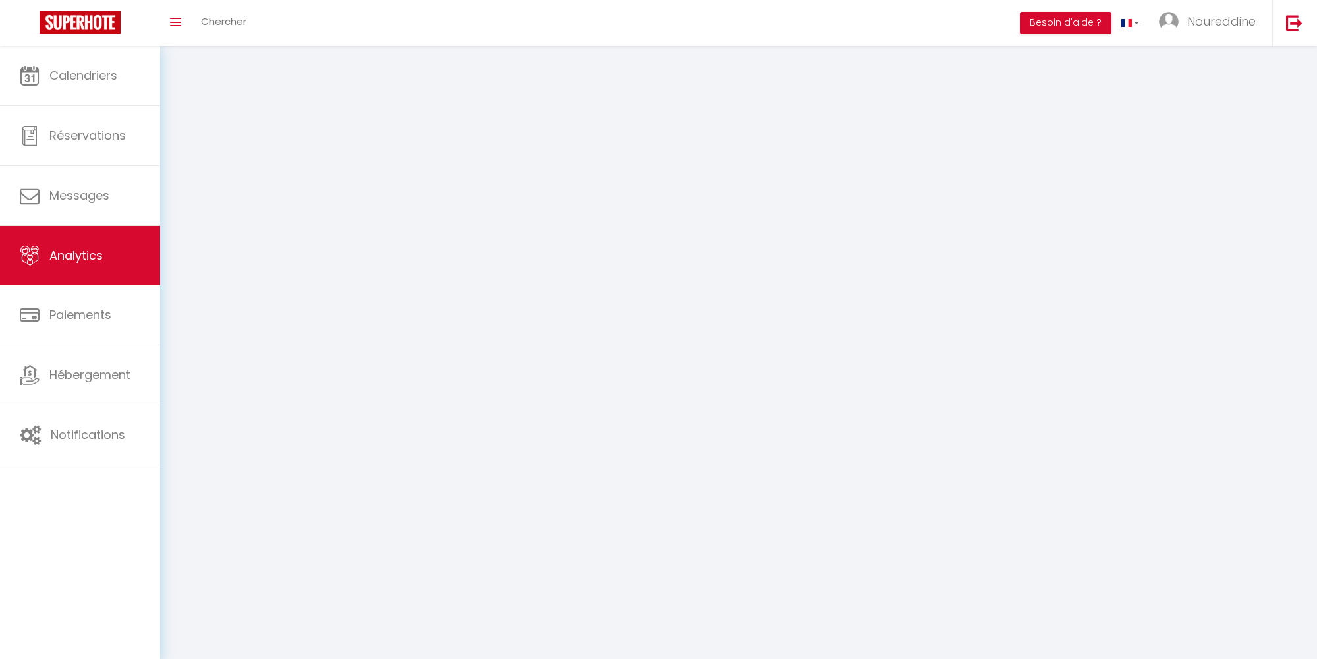
select select "2025"
select select "9"
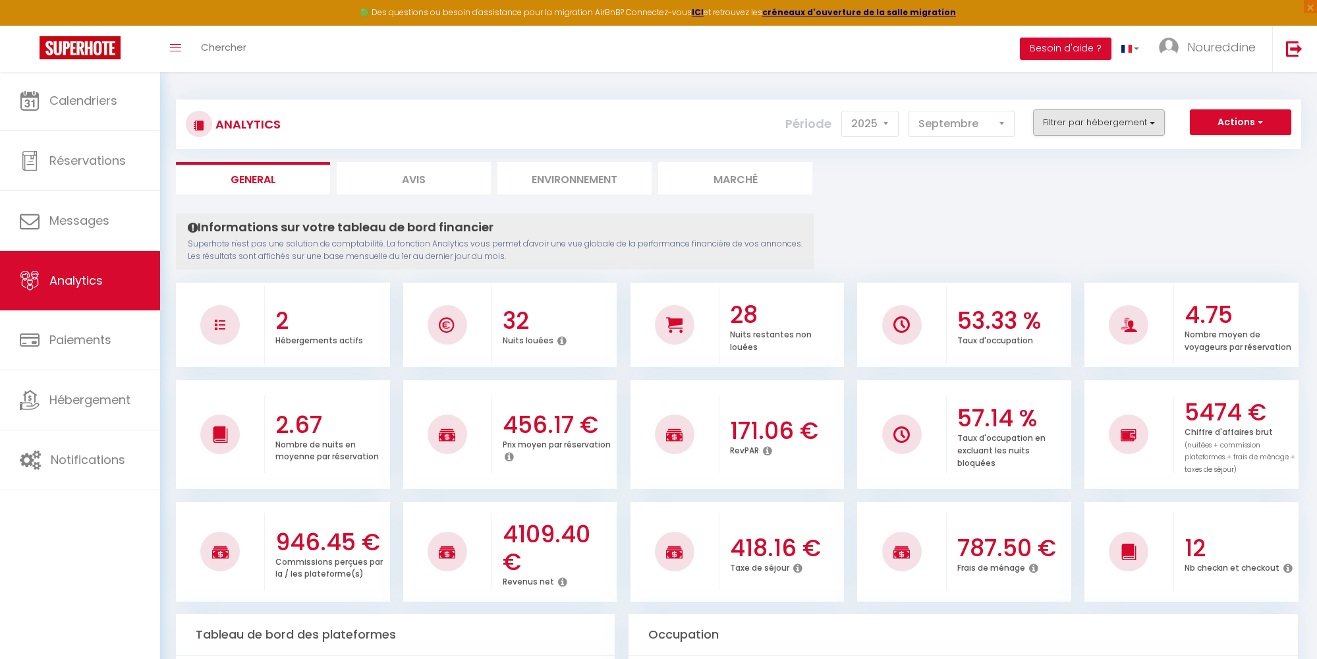
click at [1141, 122] on button "Filtrer par hébergement" at bounding box center [1099, 122] width 132 height 26
click at [1042, 155] on input "magny" at bounding box center [1127, 156] width 191 height 13
checkbox input "true"
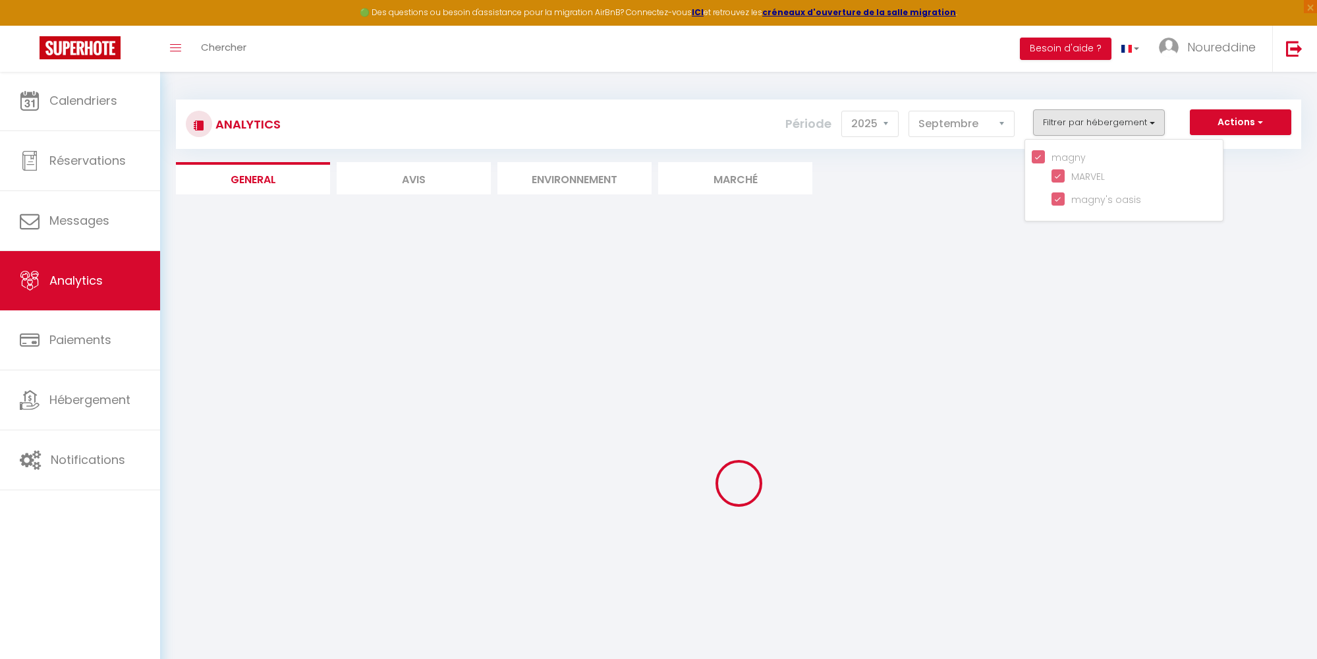
checkbox input "true"
checkbox oasis "true"
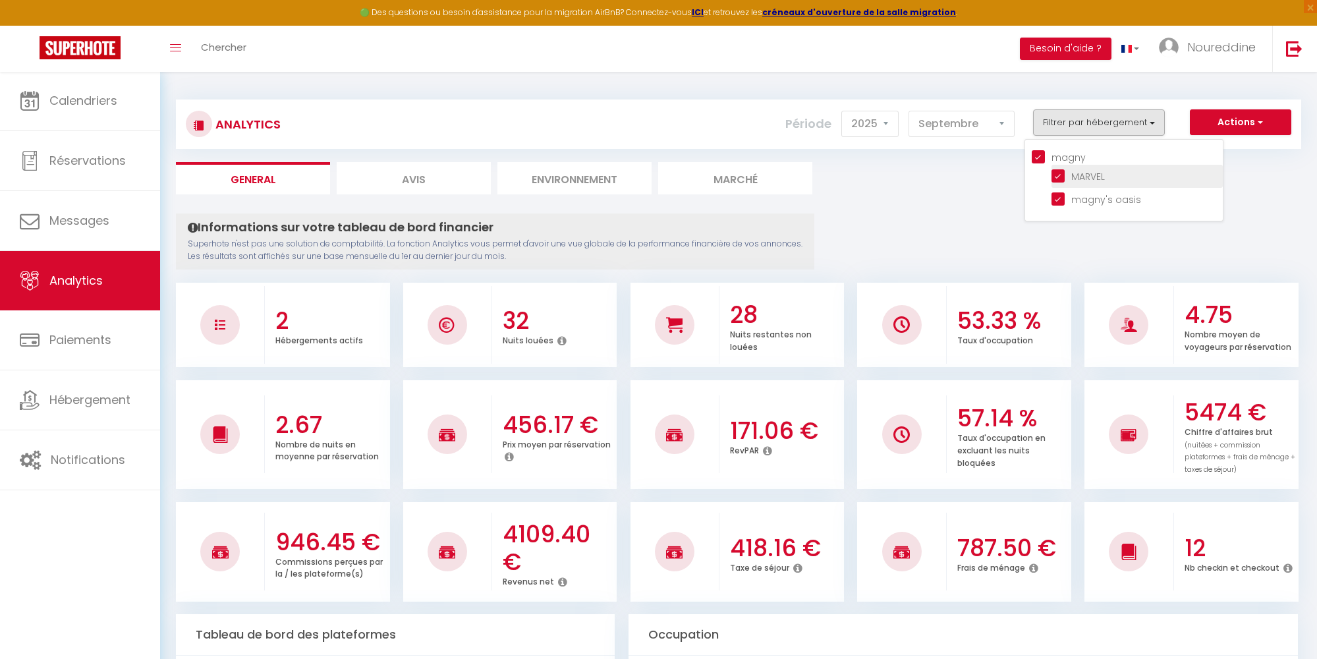
click at [1063, 177] on input "checkbox" at bounding box center [1136, 175] width 171 height 13
checkbox input "false"
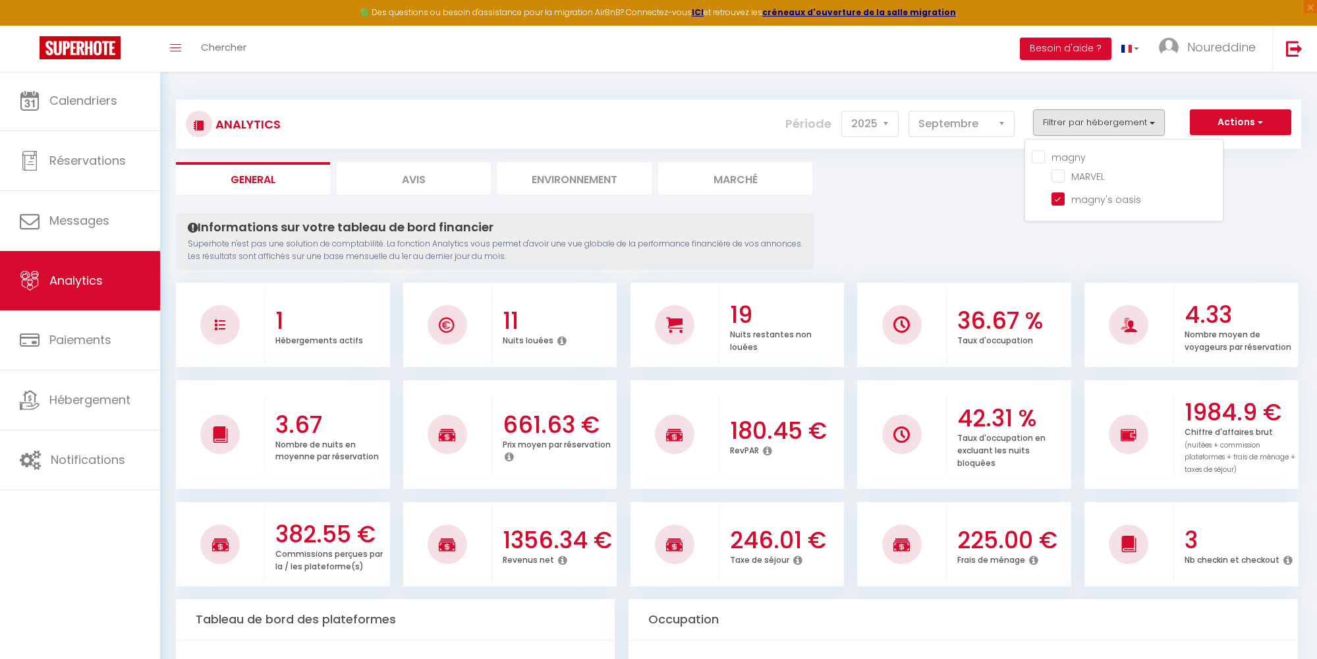
scroll to position [19, 0]
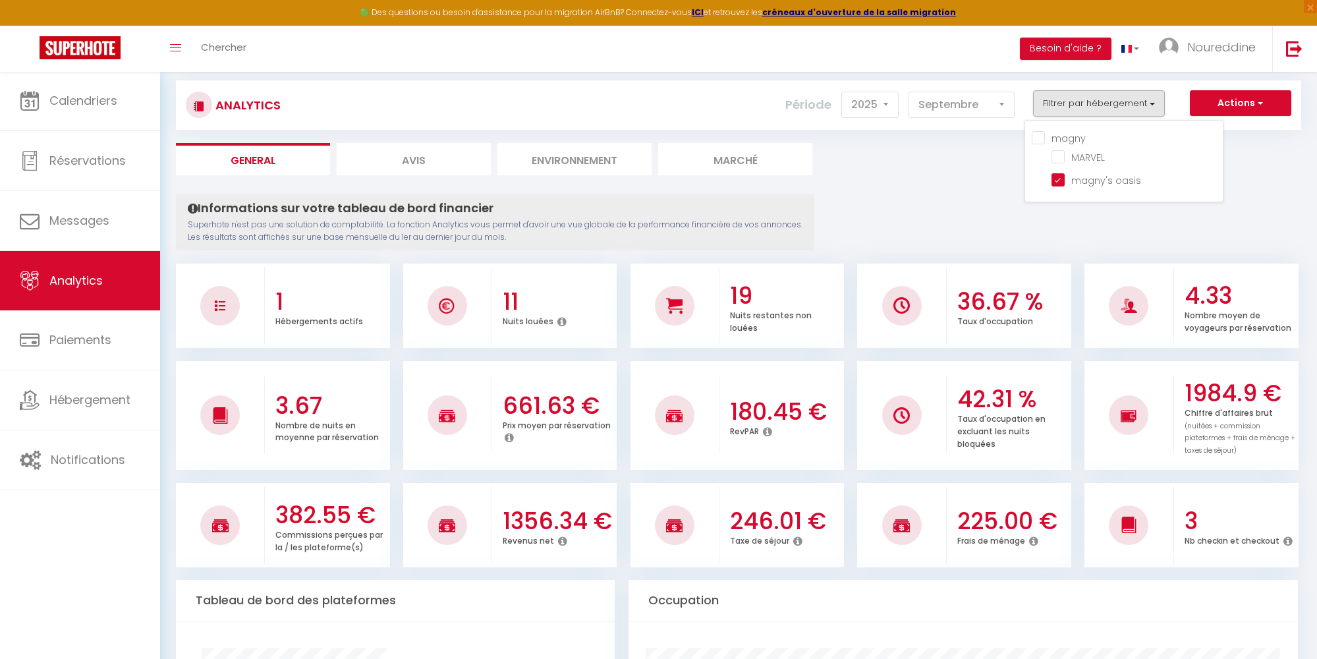
click at [420, 161] on li "Avis" at bounding box center [414, 159] width 154 height 32
select select "2025"
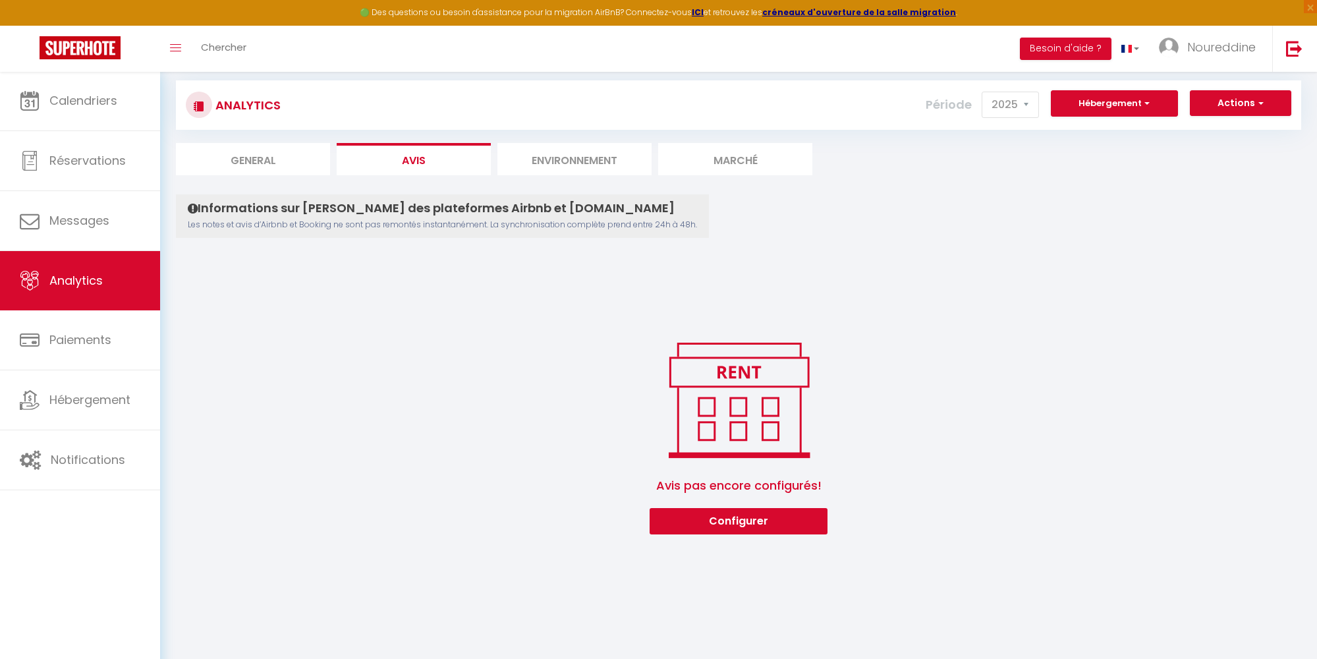
click at [562, 161] on li "Environnement" at bounding box center [574, 159] width 154 height 32
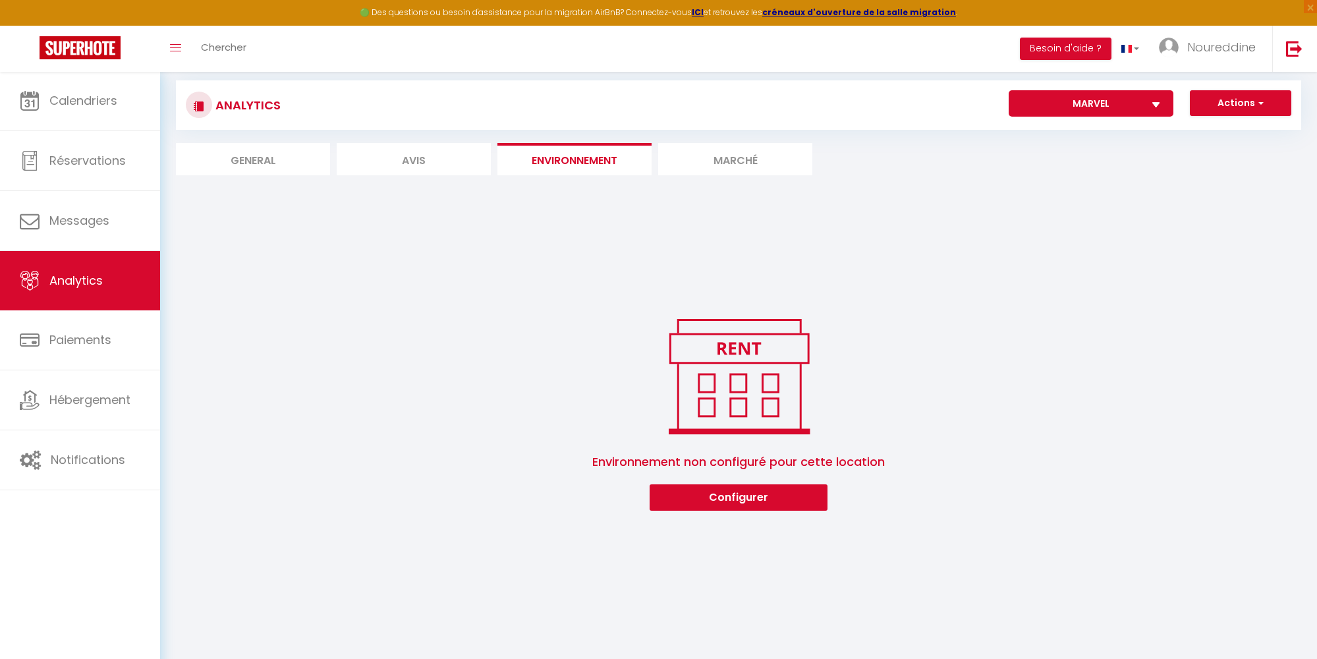
click at [738, 489] on button "Configurer" at bounding box center [739, 497] width 178 height 26
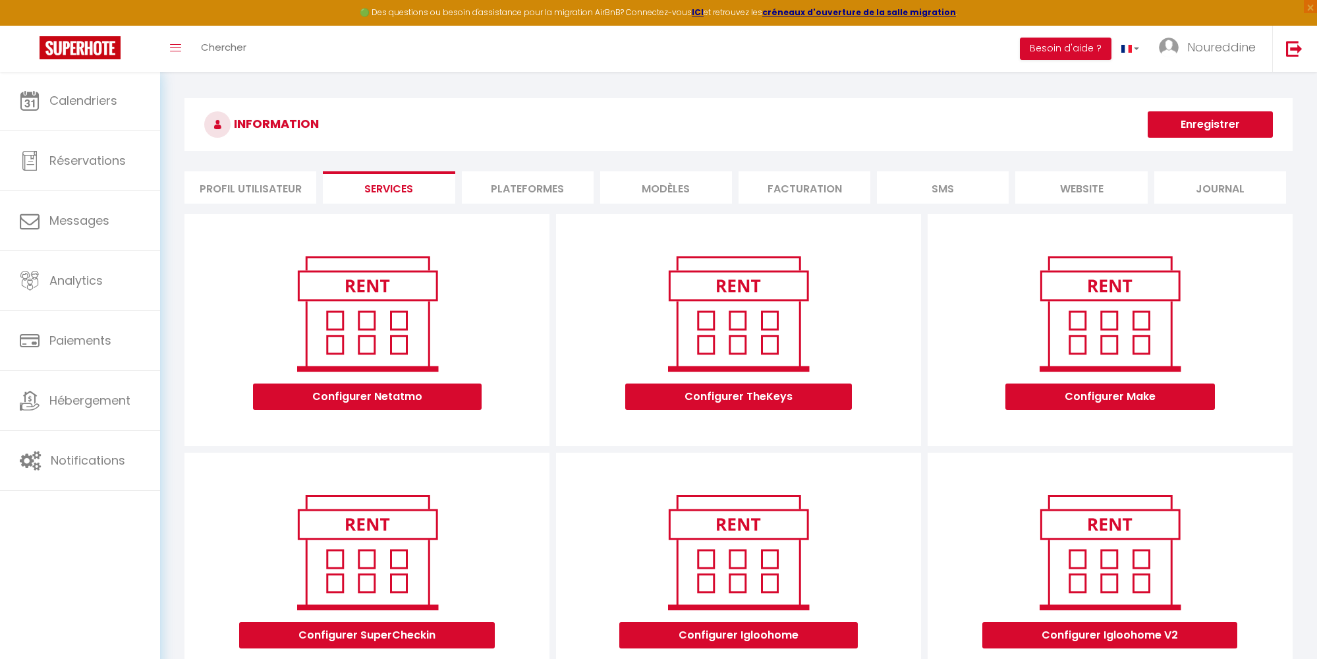
click at [731, 395] on button "Configurer TheKeys" at bounding box center [738, 396] width 227 height 26
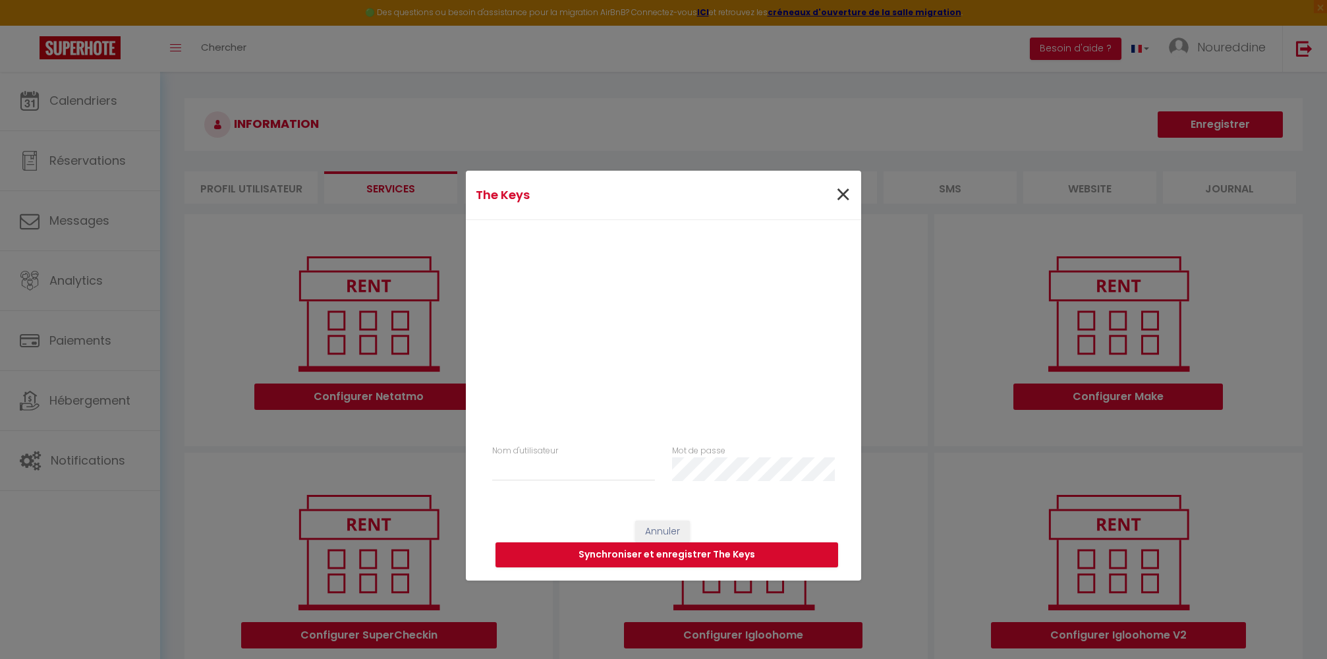
click at [838, 190] on span "×" at bounding box center [843, 195] width 16 height 40
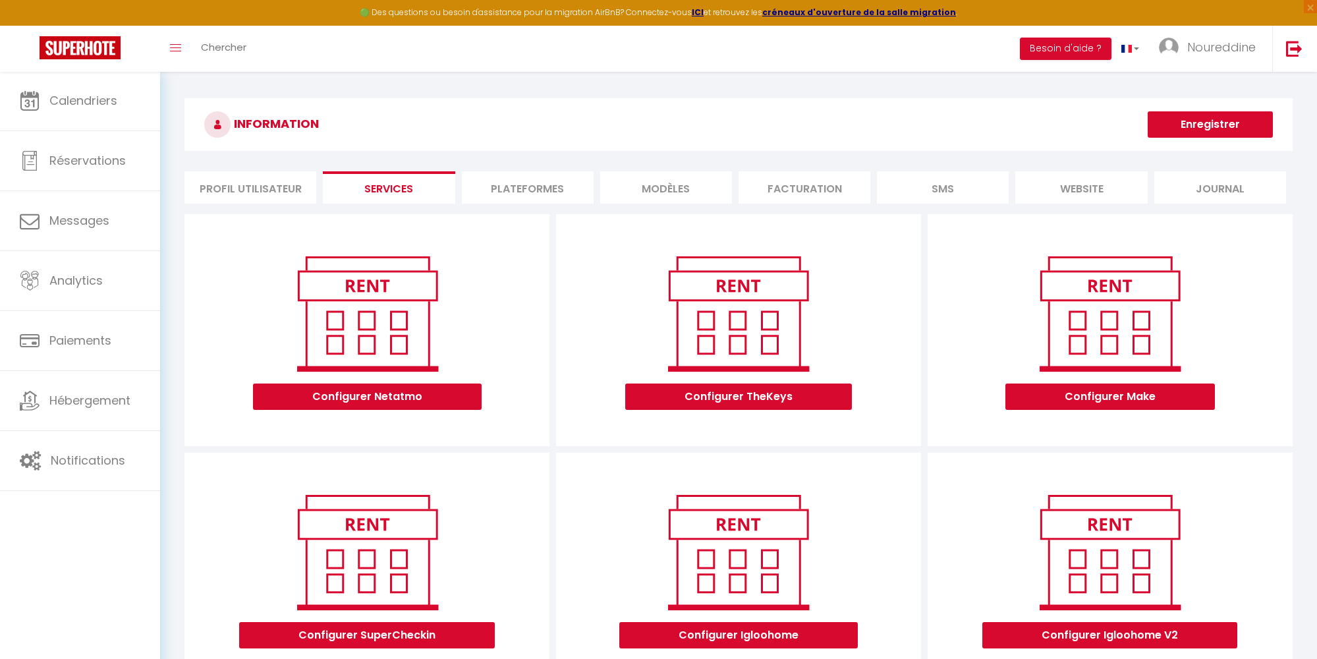
click at [404, 397] on button "Configurer Netatmo" at bounding box center [367, 396] width 229 height 26
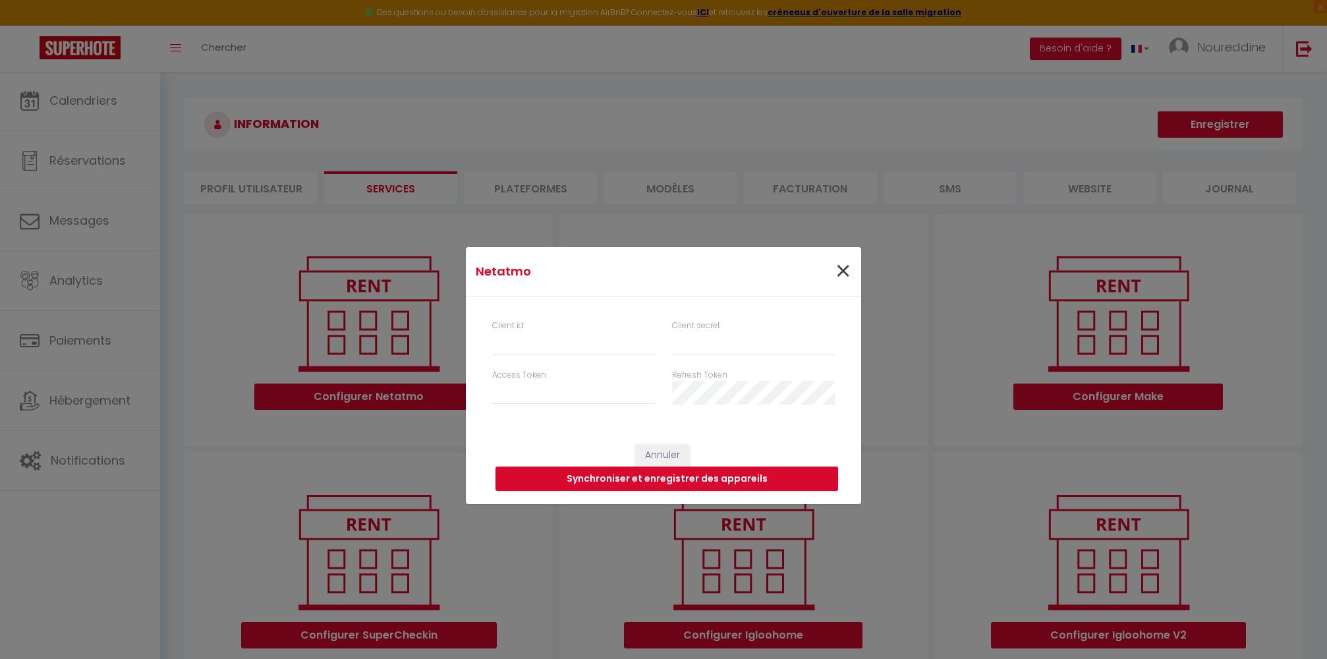
click at [835, 268] on span "×" at bounding box center [843, 272] width 16 height 40
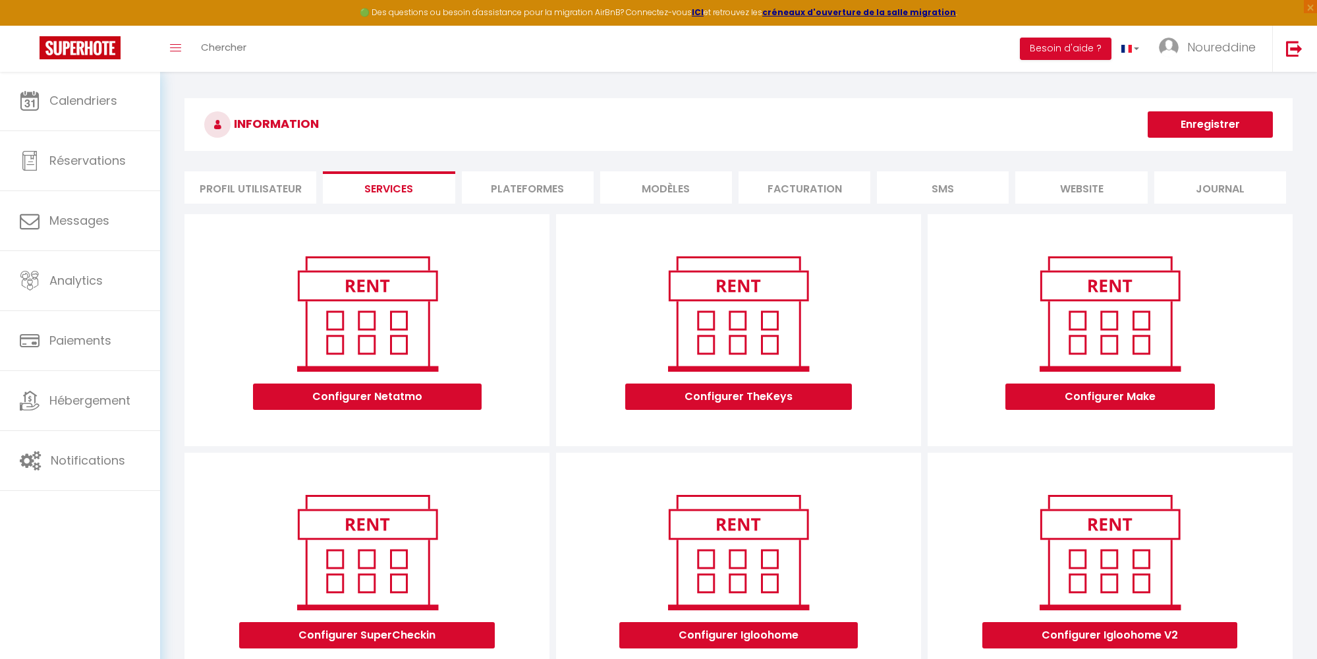
click at [1119, 391] on button "Configurer Make" at bounding box center [1109, 396] width 209 height 26
